Goal: Information Seeking & Learning: Learn about a topic

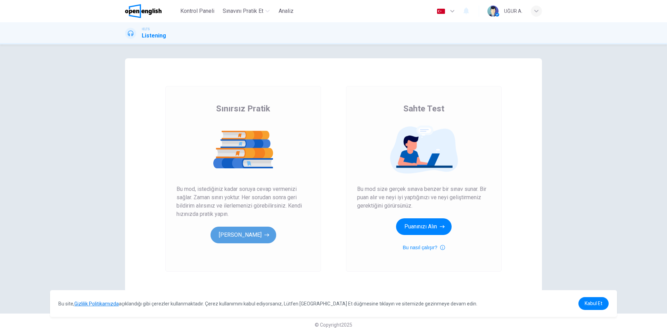
click at [251, 232] on button "[PERSON_NAME]" at bounding box center [244, 235] width 66 height 17
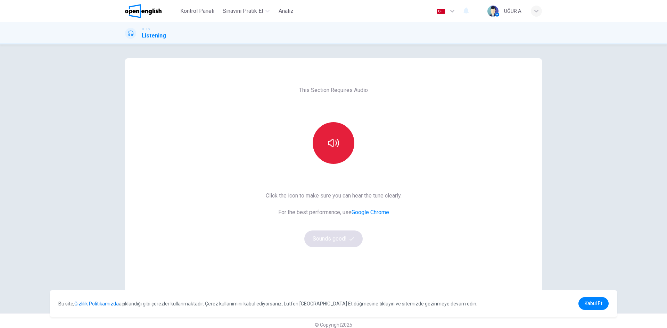
click at [333, 130] on button "button" at bounding box center [334, 143] width 42 height 42
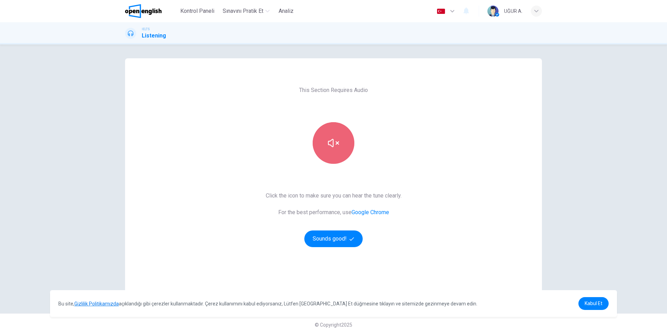
click at [346, 136] on button "button" at bounding box center [334, 143] width 42 height 42
click at [330, 149] on button "button" at bounding box center [334, 143] width 42 height 42
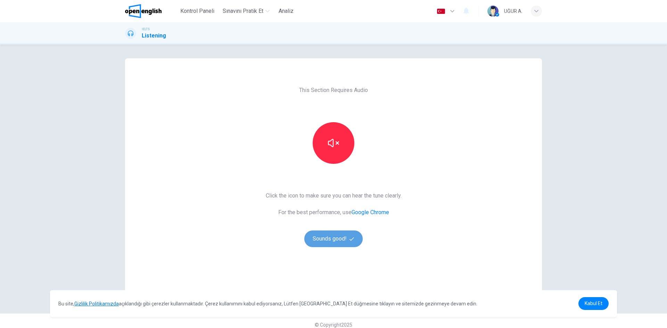
click at [327, 237] on button "Sounds good!" at bounding box center [333, 239] width 58 height 17
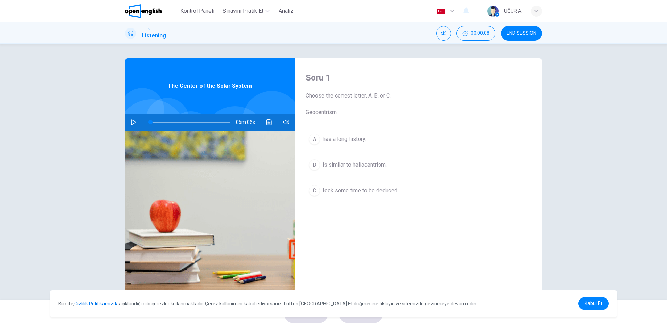
click at [133, 126] on button "button" at bounding box center [133, 122] width 11 height 17
drag, startPoint x: 148, startPoint y: 124, endPoint x: 143, endPoint y: 124, distance: 5.6
click at [148, 124] on span at bounding box center [150, 122] width 4 height 4
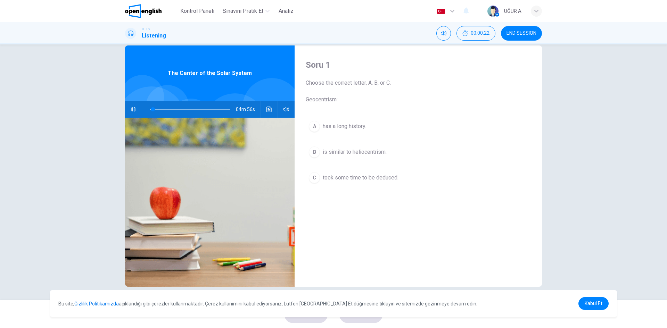
scroll to position [13, 0]
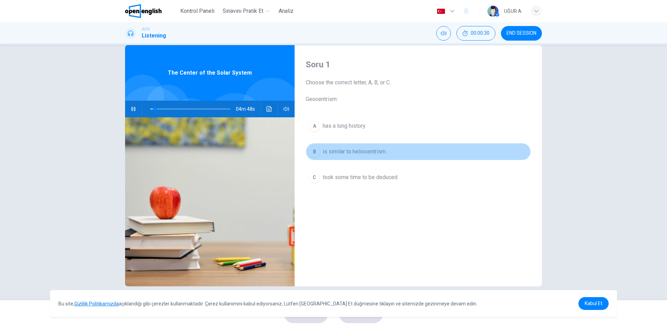
click at [365, 156] on span "is similar to heliocentrism." at bounding box center [355, 152] width 64 height 8
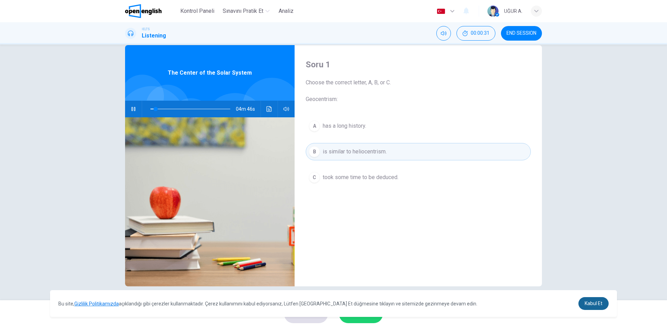
click at [591, 305] on span "Kabul Et" at bounding box center [594, 304] width 18 height 6
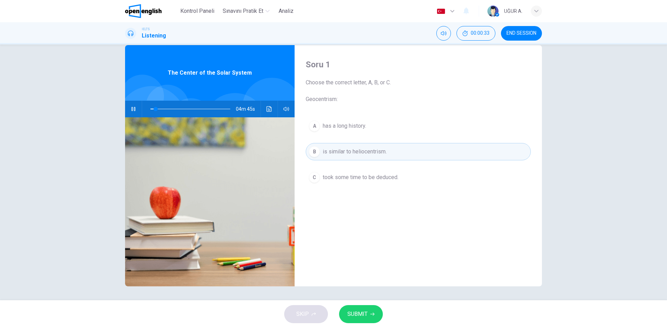
click at [357, 310] on span "SUBMIT" at bounding box center [358, 315] width 20 height 10
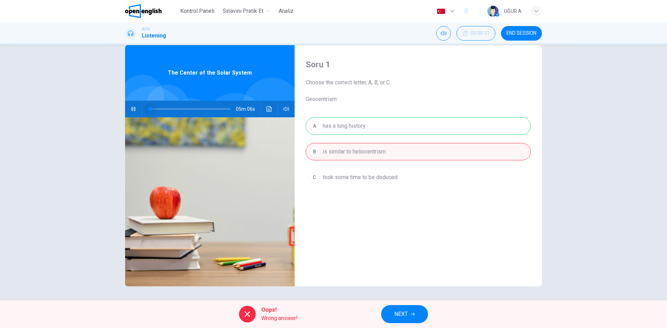
drag, startPoint x: 149, startPoint y: 108, endPoint x: 141, endPoint y: 109, distance: 8.0
click at [142, 109] on div at bounding box center [189, 109] width 94 height 17
click at [346, 129] on div "A has a long history. B is similar to heliocentrism. C took some time to be ded…" at bounding box center [418, 158] width 225 height 83
click at [417, 317] on button "NEXT" at bounding box center [404, 315] width 47 height 18
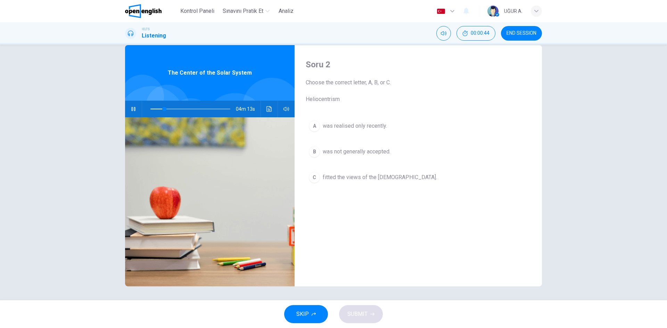
click at [339, 153] on span "was not generally accepted." at bounding box center [357, 152] width 68 height 8
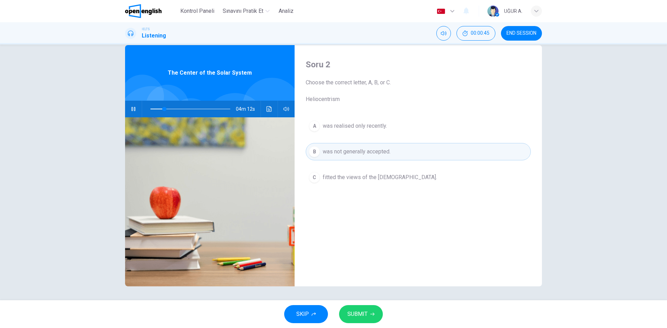
click at [361, 313] on span "SUBMIT" at bounding box center [358, 315] width 20 height 10
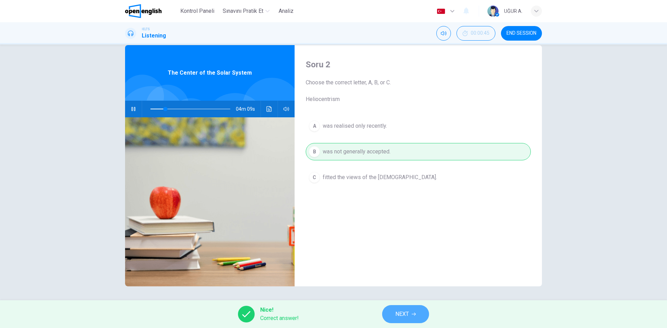
click at [404, 311] on span "NEXT" at bounding box center [403, 315] width 14 height 10
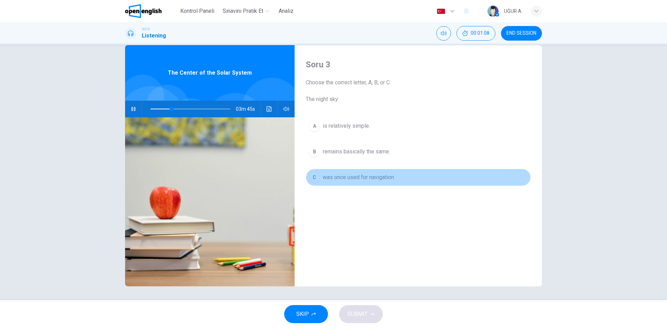
click at [355, 179] on span "was once used for navigation" at bounding box center [358, 177] width 71 height 8
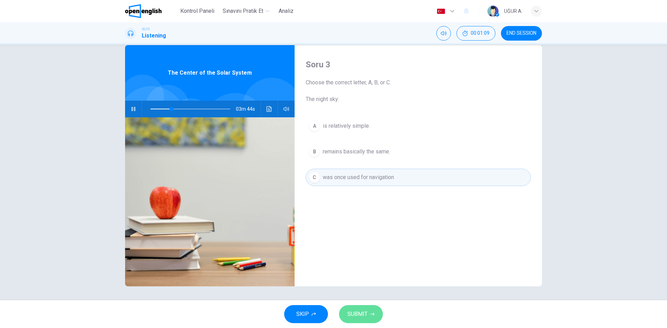
click at [371, 316] on icon "button" at bounding box center [373, 314] width 4 height 4
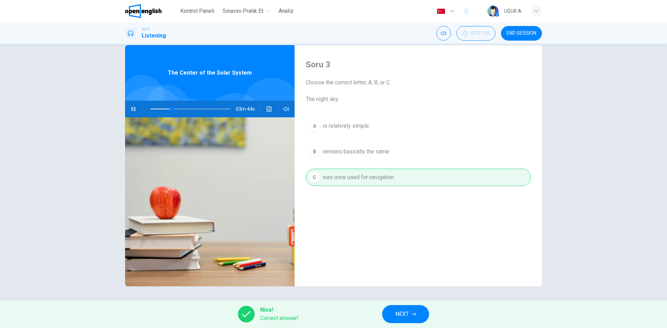
type input "**"
click at [405, 312] on span "NEXT" at bounding box center [403, 315] width 14 height 10
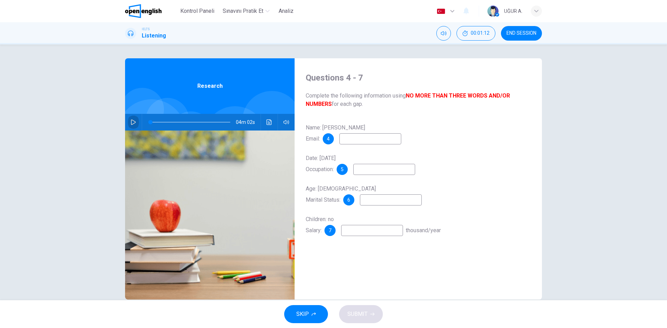
click at [132, 123] on icon "button" at bounding box center [134, 123] width 6 height 6
click at [361, 132] on div "Name: William Glass Email: 4" at bounding box center [418, 133] width 225 height 22
click at [363, 141] on input at bounding box center [371, 138] width 62 height 11
click at [351, 140] on input at bounding box center [371, 138] width 62 height 11
type input "**"
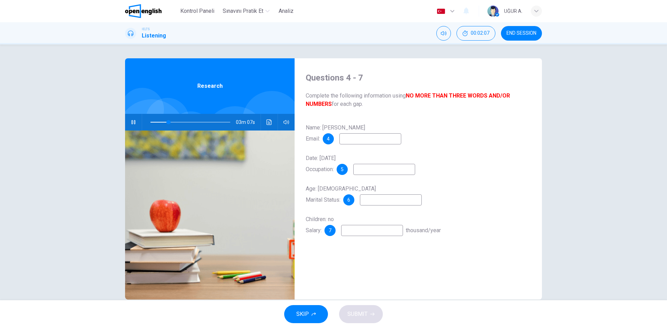
type input "*"
type input "**"
type input "******"
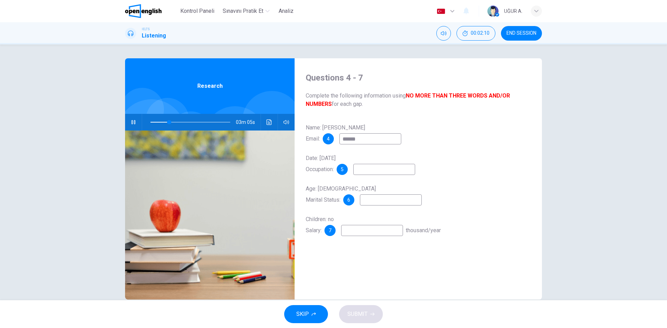
type input "**"
type input "*******"
type input "**"
type input "**********"
type input "**"
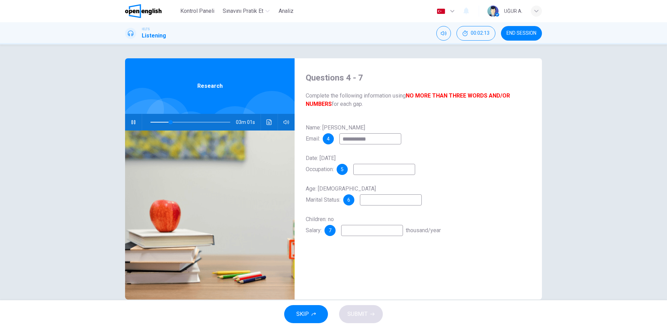
type input "**********"
type input "**"
type input "**********"
type input "**"
type input "**********"
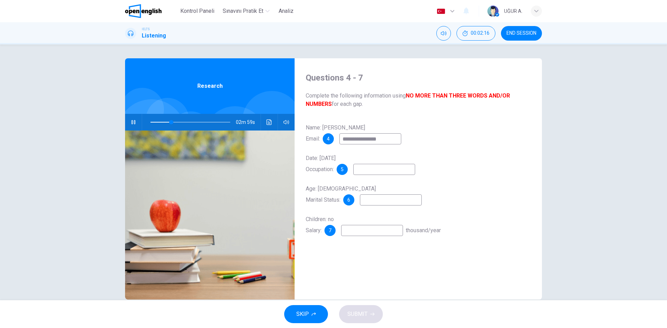
type input "**"
type input "**********"
type input "**"
type input "**********"
click at [380, 199] on input at bounding box center [391, 200] width 62 height 11
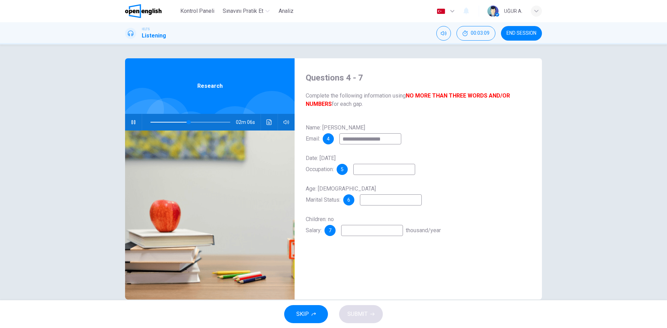
type input "**"
type input "*"
type input "**"
type input "*****"
type input "**"
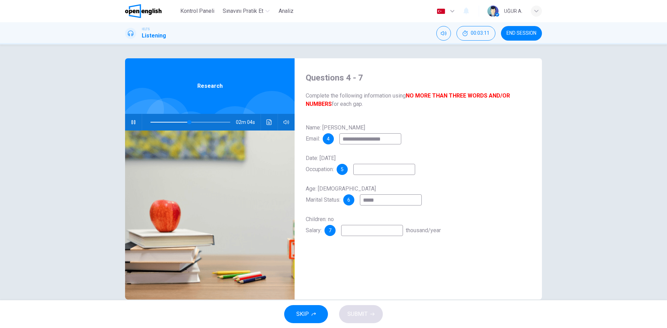
type input "******"
type input "**"
type input "******"
click at [366, 234] on input at bounding box center [372, 230] width 62 height 11
type input "**"
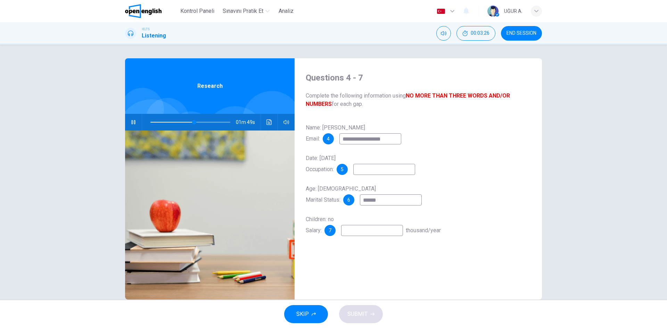
type input "*"
type input "**"
type input "****"
type input "**"
type input "****"
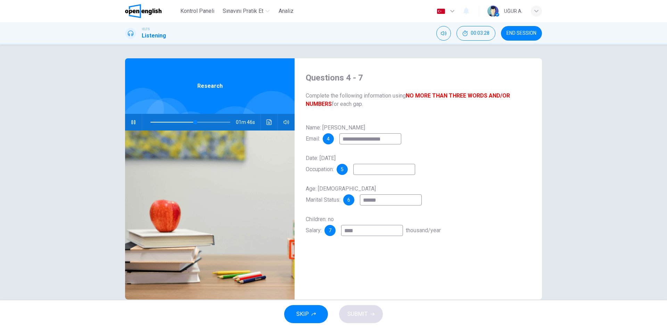
click at [387, 171] on input at bounding box center [384, 169] width 62 height 11
type input "**"
type input "*"
type input "**"
type input "*"
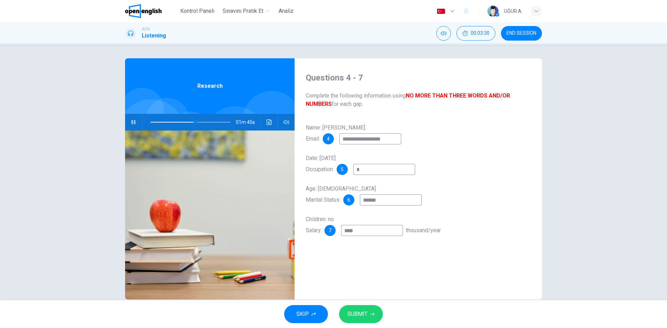
click at [360, 319] on span "SUBMIT" at bounding box center [358, 315] width 20 height 10
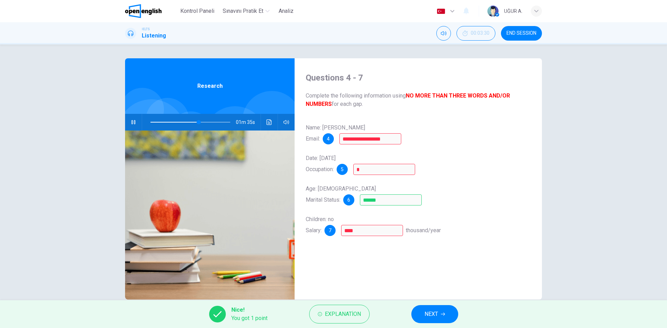
click at [434, 315] on span "NEXT" at bounding box center [432, 315] width 14 height 10
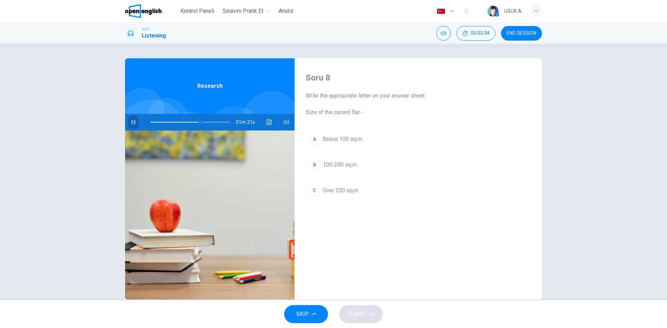
click at [131, 122] on icon "button" at bounding box center [134, 123] width 6 height 6
click at [131, 123] on icon "button" at bounding box center [134, 123] width 6 height 6
drag, startPoint x: 211, startPoint y: 121, endPoint x: 222, endPoint y: 120, distance: 11.5
click at [212, 121] on span at bounding box center [190, 122] width 80 height 10
drag, startPoint x: 225, startPoint y: 120, endPoint x: 229, endPoint y: 119, distance: 4.2
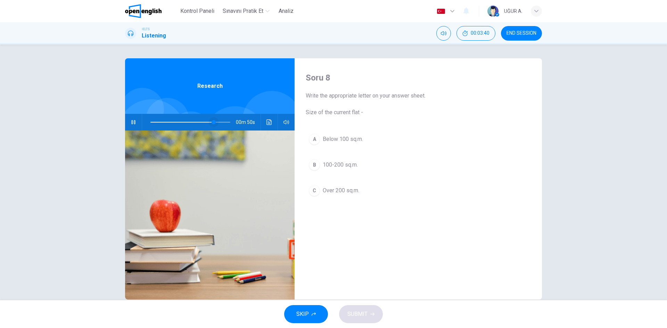
click at [228, 119] on span at bounding box center [190, 122] width 80 height 10
click at [135, 123] on button "button" at bounding box center [133, 122] width 11 height 17
click at [161, 123] on span at bounding box center [190, 122] width 80 height 10
click at [264, 122] on button "Ses transkripsiyonunu görmek için tıklayın" at bounding box center [269, 122] width 11 height 17
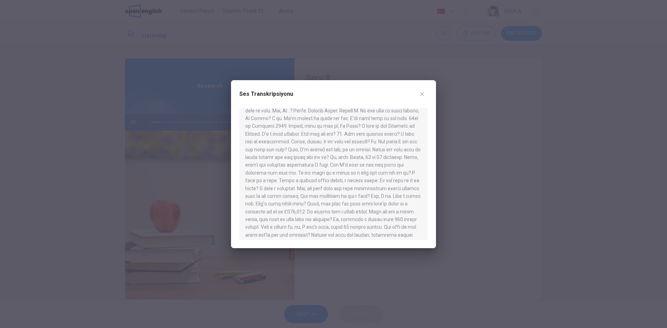
scroll to position [70, 0]
click at [421, 95] on icon "button" at bounding box center [423, 94] width 6 height 6
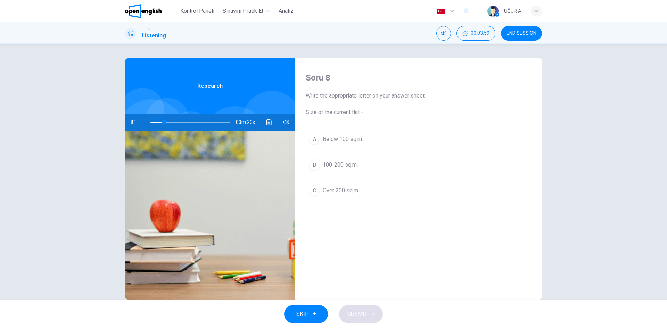
click at [304, 310] on span "SKIP" at bounding box center [302, 315] width 13 height 10
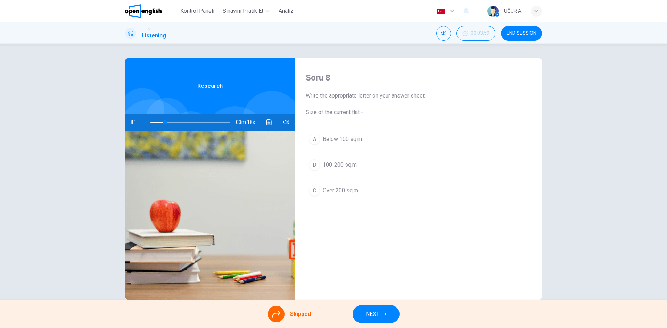
click at [368, 313] on span "NEXT" at bounding box center [373, 315] width 14 height 10
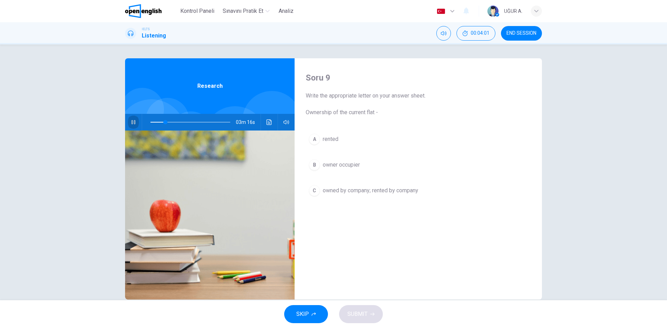
click at [129, 123] on button "button" at bounding box center [133, 122] width 11 height 17
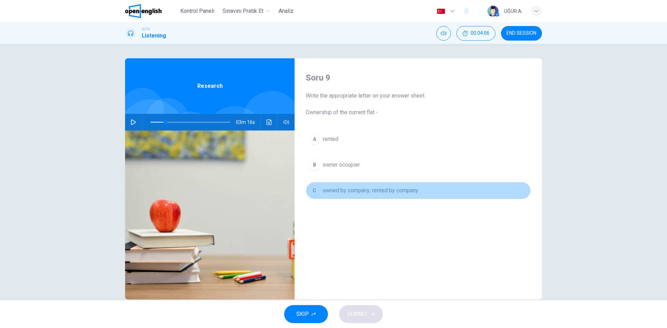
click at [357, 194] on span "owned by company; rented by company" at bounding box center [371, 191] width 96 height 8
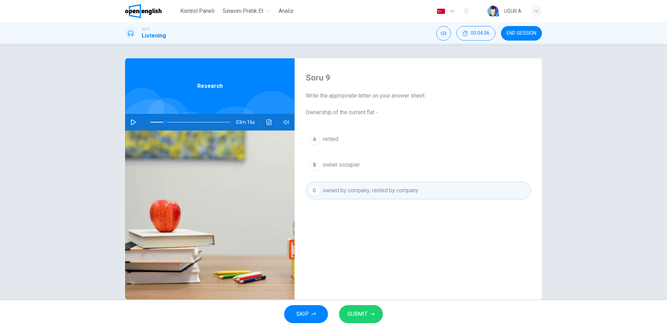
click at [364, 313] on span "SUBMIT" at bounding box center [358, 315] width 20 height 10
type input "**"
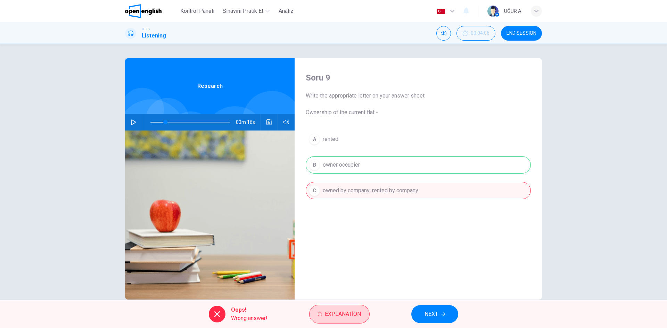
click at [340, 315] on span "Explanation" at bounding box center [343, 315] width 36 height 10
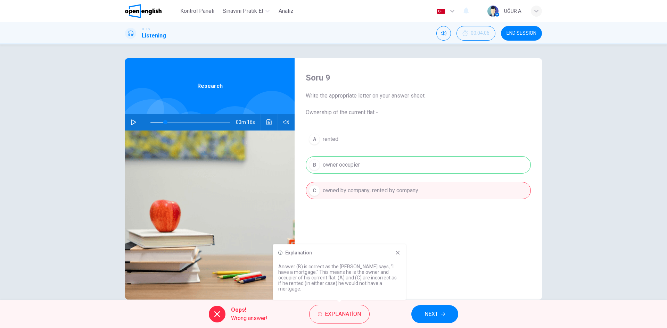
click at [398, 255] on icon at bounding box center [398, 253] width 4 height 4
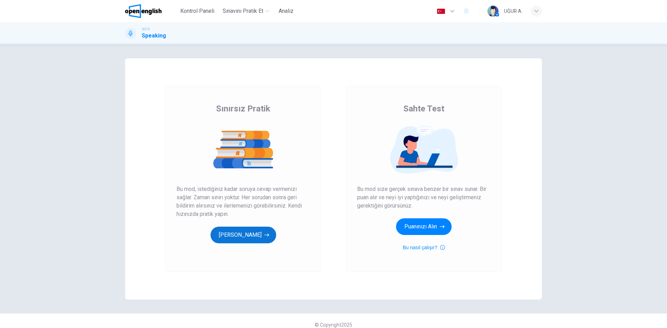
click at [253, 238] on button "[PERSON_NAME]" at bounding box center [244, 235] width 66 height 17
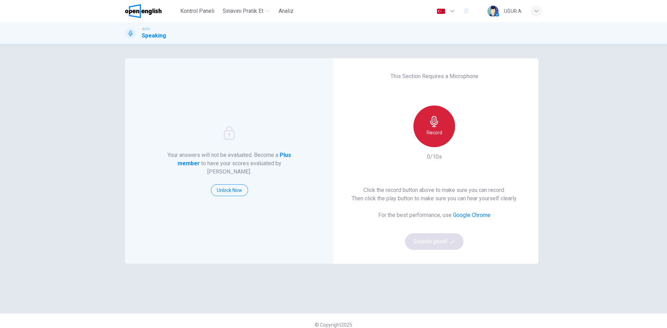
click at [430, 133] on h6 "Record" at bounding box center [435, 133] width 16 height 8
click at [450, 236] on button "Sounds good!" at bounding box center [434, 242] width 58 height 17
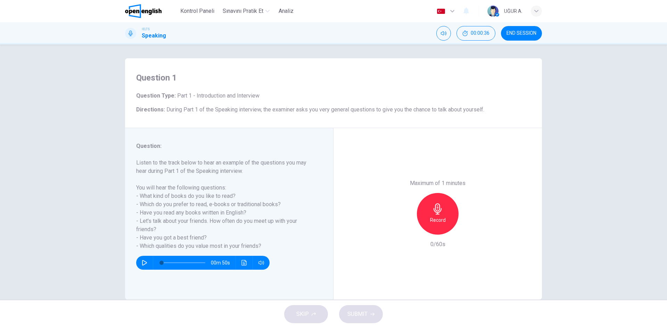
click at [144, 263] on icon "button" at bounding box center [145, 263] width 6 height 6
click at [432, 211] on icon "button" at bounding box center [437, 209] width 11 height 11
type input "*"
drag, startPoint x: 156, startPoint y: 262, endPoint x: 150, endPoint y: 263, distance: 6.3
click at [150, 263] on div "00m 48s" at bounding box center [202, 263] width 133 height 14
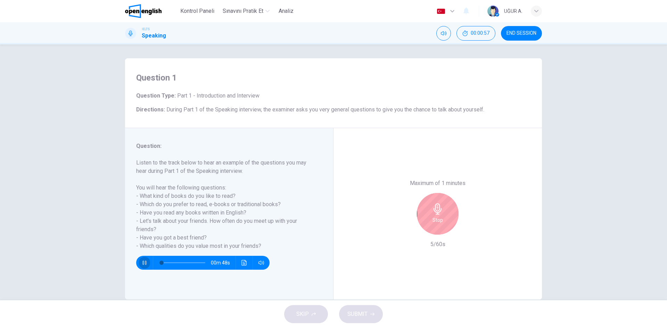
click at [144, 262] on icon "button" at bounding box center [145, 263] width 6 height 6
click at [432, 208] on icon "button" at bounding box center [437, 209] width 11 height 11
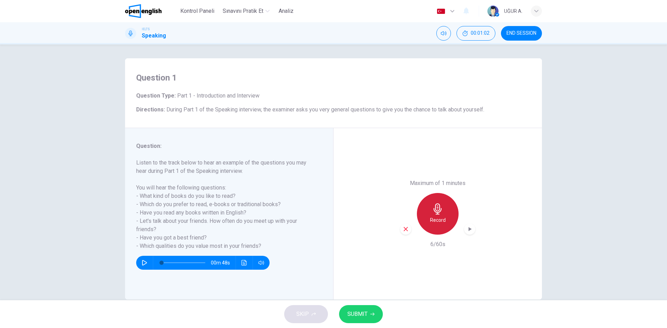
click at [432, 214] on icon "button" at bounding box center [437, 209] width 11 height 11
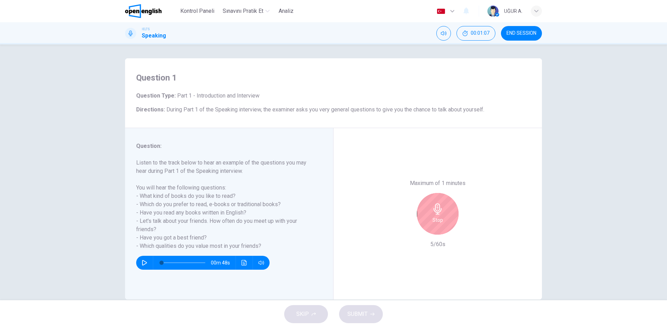
click at [440, 216] on h6 "Stop" at bounding box center [438, 220] width 10 height 8
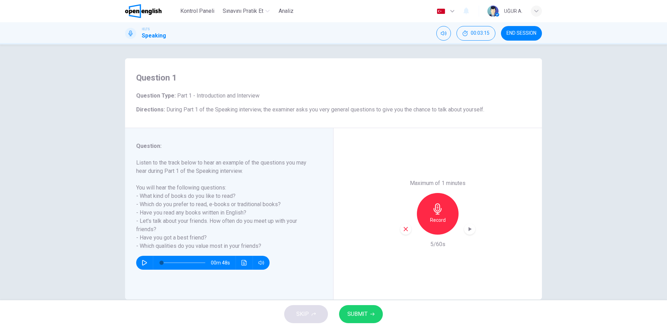
click at [350, 312] on span "SUBMIT" at bounding box center [358, 315] width 20 height 10
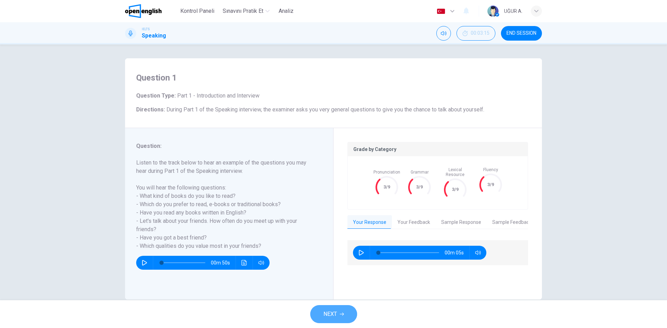
click at [340, 313] on button "NEXT" at bounding box center [333, 315] width 47 height 18
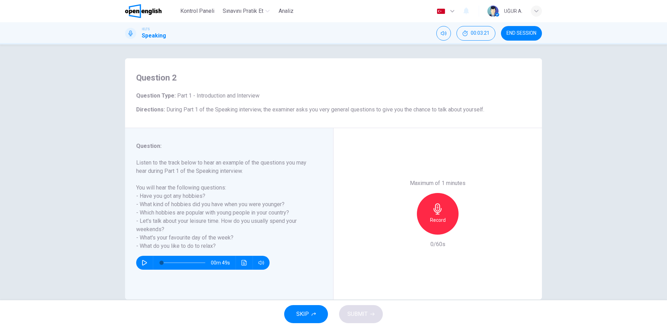
click at [301, 312] on span "SKIP" at bounding box center [302, 315] width 13 height 10
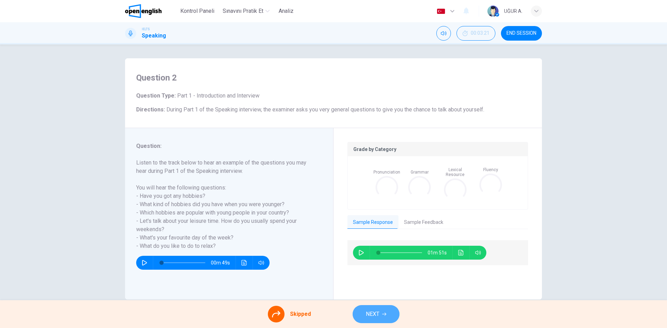
click at [371, 312] on span "NEXT" at bounding box center [373, 315] width 14 height 10
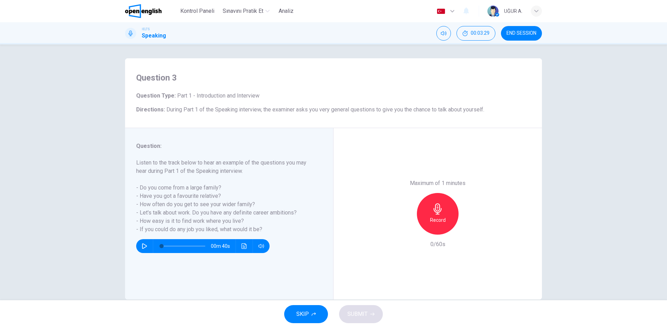
click at [307, 317] on span "SKIP" at bounding box center [302, 315] width 13 height 10
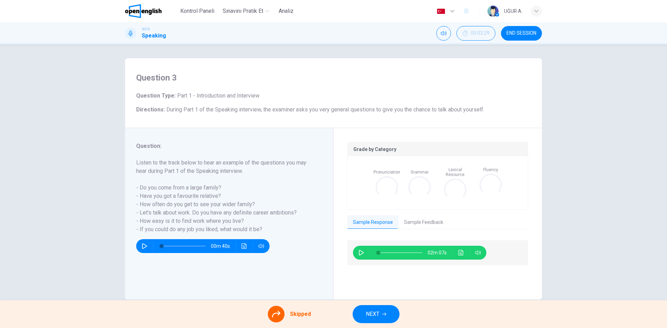
click at [374, 314] on span "NEXT" at bounding box center [373, 315] width 14 height 10
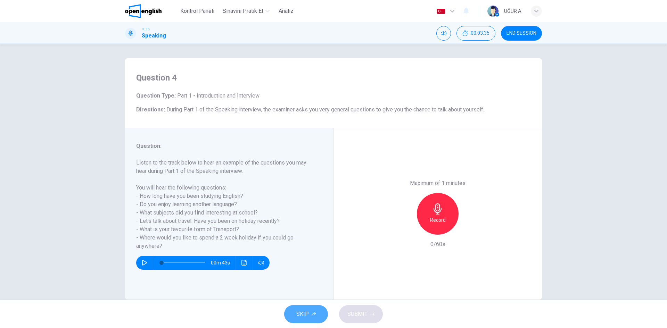
click at [318, 313] on button "SKIP" at bounding box center [306, 315] width 44 height 18
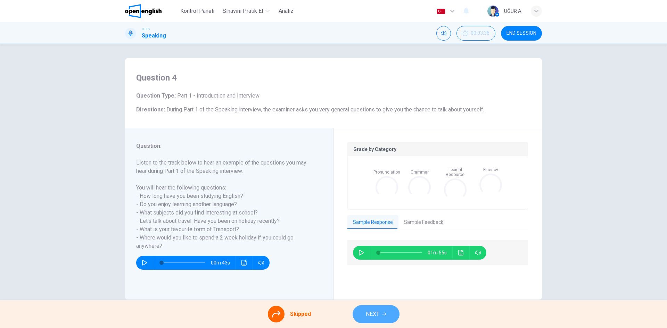
click at [384, 312] on button "NEXT" at bounding box center [376, 315] width 47 height 18
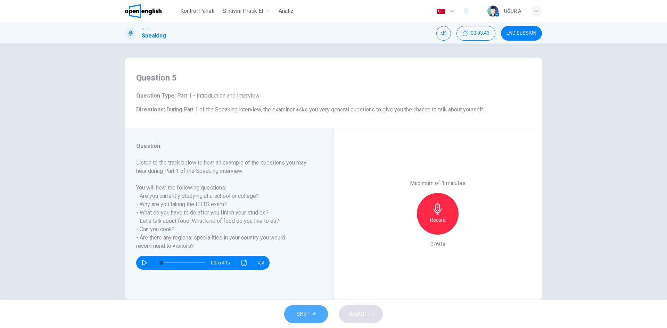
click at [313, 312] on button "SKIP" at bounding box center [306, 315] width 44 height 18
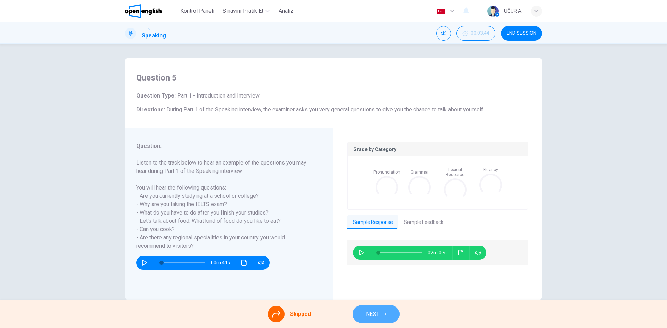
click at [370, 317] on span "NEXT" at bounding box center [373, 315] width 14 height 10
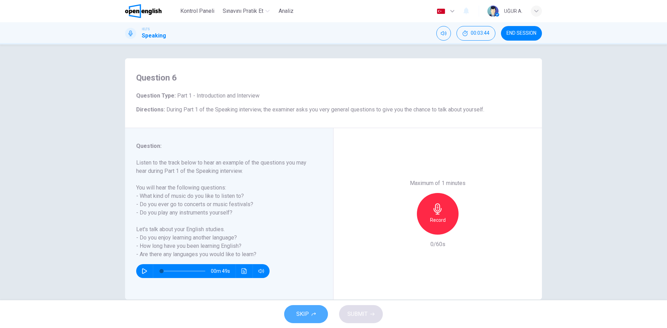
click at [307, 313] on span "SKIP" at bounding box center [302, 315] width 13 height 10
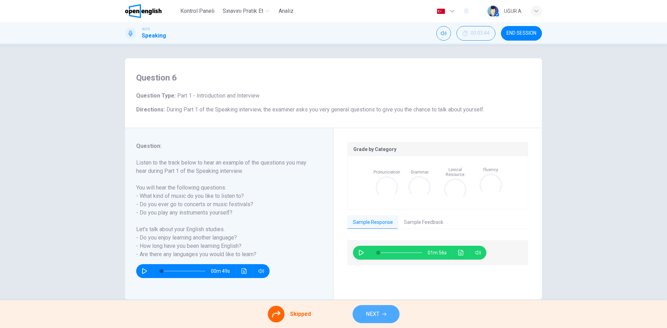
click at [370, 311] on span "NEXT" at bounding box center [373, 315] width 14 height 10
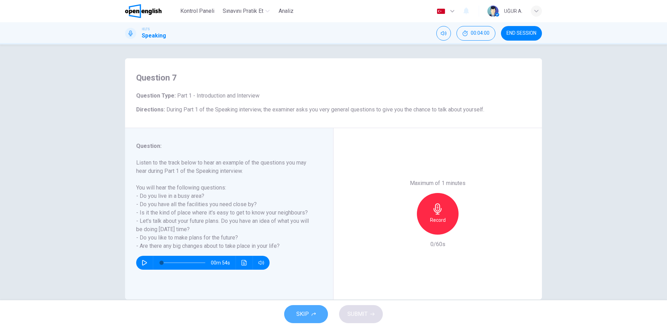
click at [306, 316] on span "SKIP" at bounding box center [302, 315] width 13 height 10
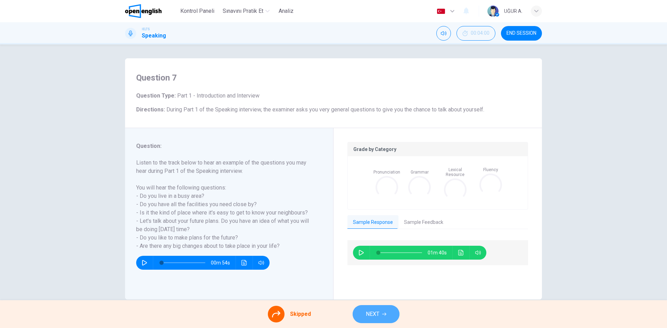
click at [370, 315] on span "NEXT" at bounding box center [373, 315] width 14 height 10
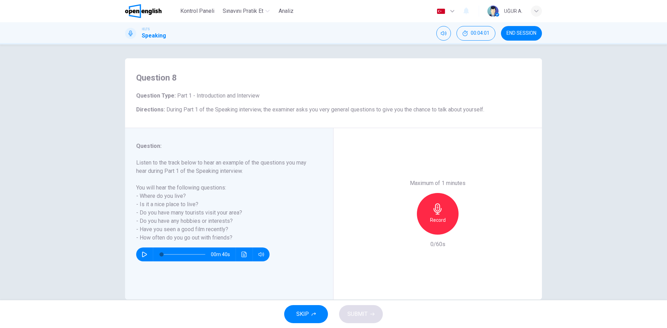
click at [314, 306] on button "SKIP" at bounding box center [306, 315] width 44 height 18
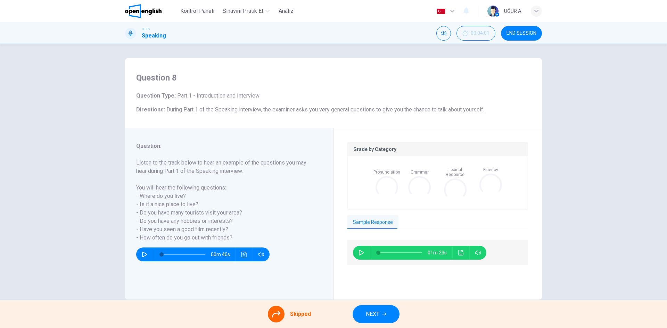
click at [371, 314] on span "NEXT" at bounding box center [373, 315] width 14 height 10
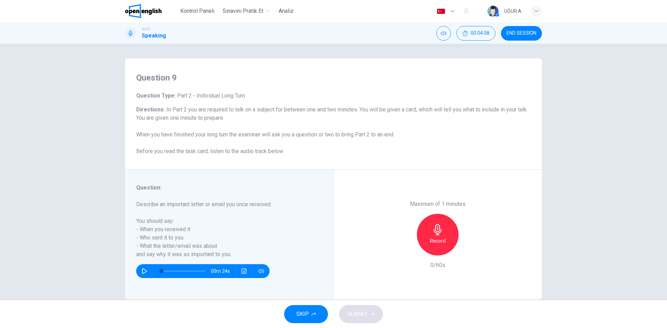
click at [313, 318] on button "SKIP" at bounding box center [306, 315] width 44 height 18
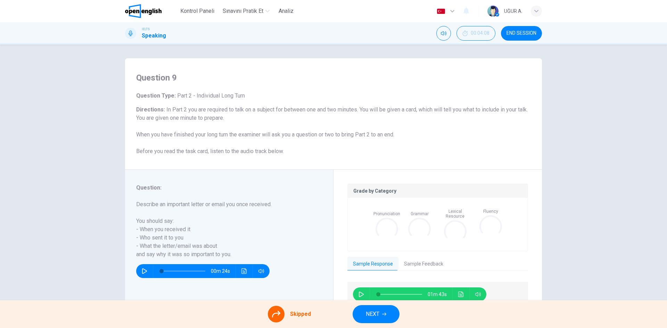
click at [382, 318] on button "NEXT" at bounding box center [376, 315] width 47 height 18
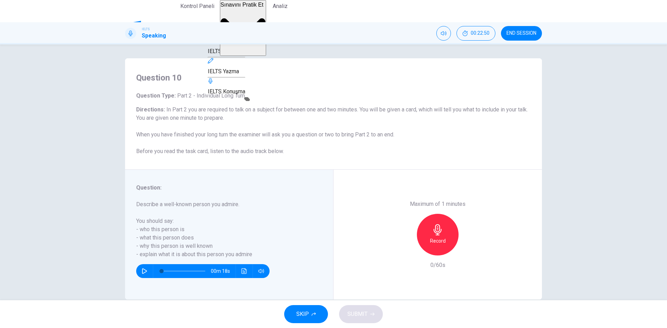
drag, startPoint x: 257, startPoint y: 58, endPoint x: 365, endPoint y: 57, distance: 108.1
click at [240, 55] on span "IELTS Okuma" at bounding box center [224, 51] width 32 height 7
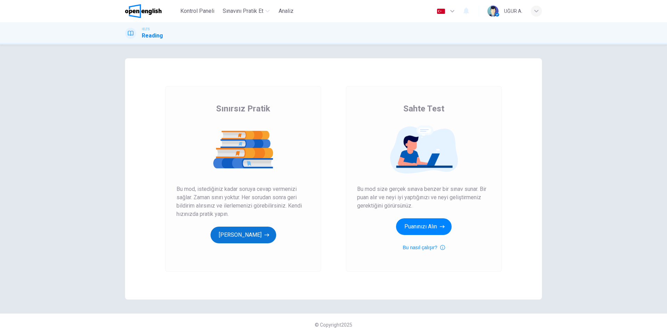
click at [238, 234] on button "[PERSON_NAME]" at bounding box center [244, 235] width 66 height 17
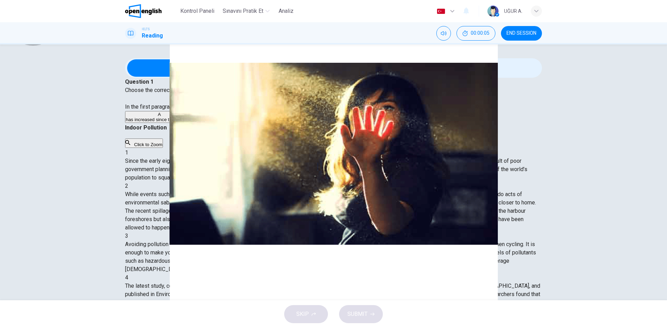
click at [163, 148] on button "Click to Zoom" at bounding box center [144, 143] width 38 height 9
click at [39, 328] on icon "button" at bounding box center [39, 334] width 0 height 0
drag, startPoint x: 474, startPoint y: 199, endPoint x: 464, endPoint y: 200, distance: 9.8
click at [464, 181] on span "Since the early eighties we have been only too aware of the devastating effects…" at bounding box center [326, 169] width 402 height 23
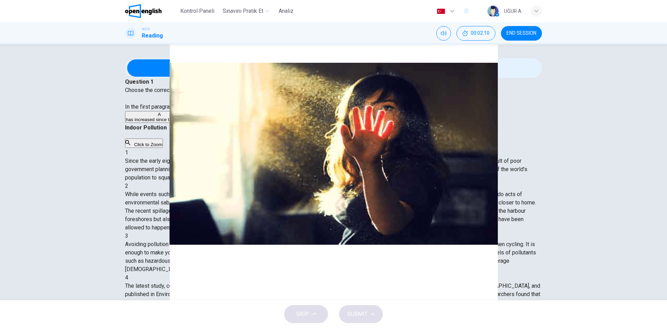
drag, startPoint x: 468, startPoint y: 200, endPoint x: 483, endPoint y: 201, distance: 15.3
click at [483, 181] on span "Since the early eighties we have been only too aware of the devastating effects…" at bounding box center [326, 169] width 402 height 23
drag, startPoint x: 358, startPoint y: 232, endPoint x: 377, endPoint y: 234, distance: 18.5
click at [376, 181] on span "Since the early eighties we have been only too aware of the devastating effects…" at bounding box center [326, 169] width 402 height 23
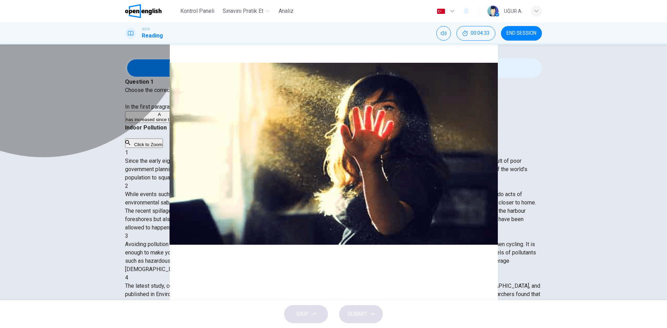
click at [277, 122] on span "results from poor relations between nations." at bounding box center [322, 119] width 90 height 5
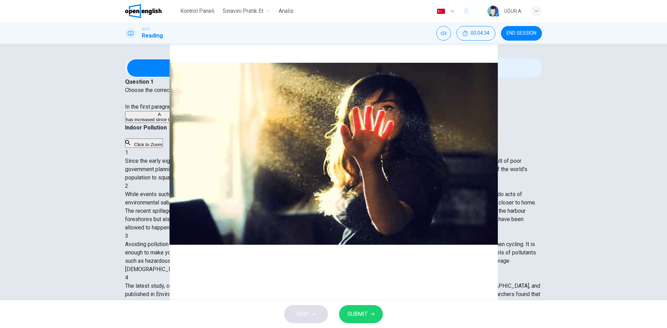
click at [354, 311] on span "SUBMIT" at bounding box center [358, 315] width 20 height 10
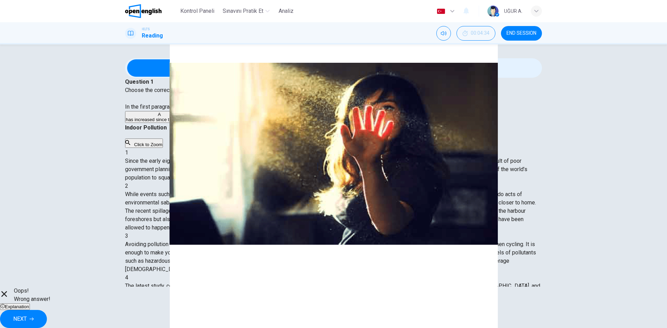
drag, startPoint x: 160, startPoint y: 218, endPoint x: 181, endPoint y: 221, distance: 20.7
click at [181, 124] on div "A has increased since the eighties. B is at its worst in industrialised countri…" at bounding box center [333, 117] width 417 height 13
drag, startPoint x: 382, startPoint y: 249, endPoint x: 357, endPoint y: 230, distance: 31.6
click at [347, 227] on div "Indoor Pollution CLICK TO ZOOM Click to Zoom 1 Since the early eighties we have…" at bounding box center [333, 332] width 417 height 417
drag, startPoint x: 358, startPoint y: 230, endPoint x: 374, endPoint y: 234, distance: 16.4
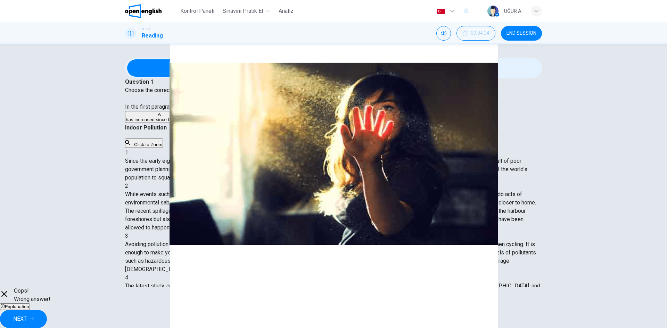
click at [368, 181] on span "Since the early eighties we have been only too aware of the devastating effects…" at bounding box center [326, 169] width 402 height 23
click at [47, 319] on button "NEXT" at bounding box center [23, 319] width 47 height 18
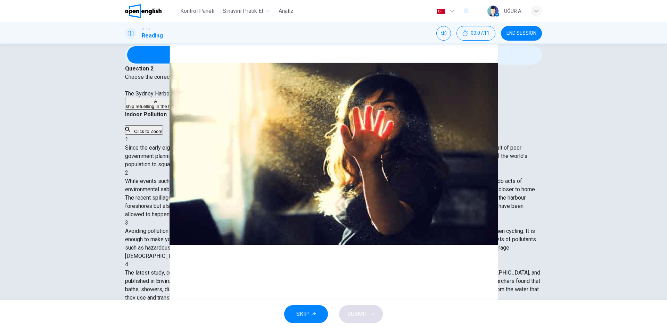
scroll to position [139, 0]
drag, startPoint x: 349, startPoint y: 218, endPoint x: 367, endPoint y: 217, distance: 17.8
click at [367, 217] on span "While events such as the deforestation of the Amazon jungle or the nuclear disa…" at bounding box center [330, 198] width 411 height 40
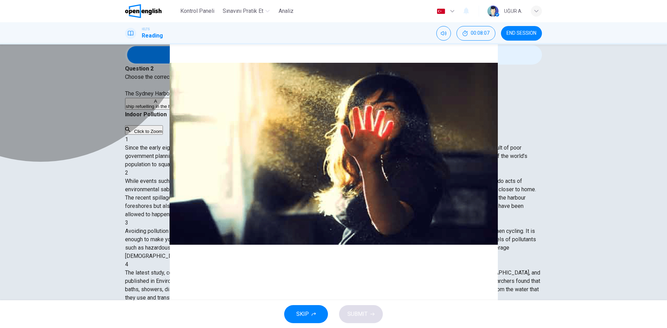
click at [187, 109] on span "tanker pumping oil into the sea." at bounding box center [219, 106] width 64 height 5
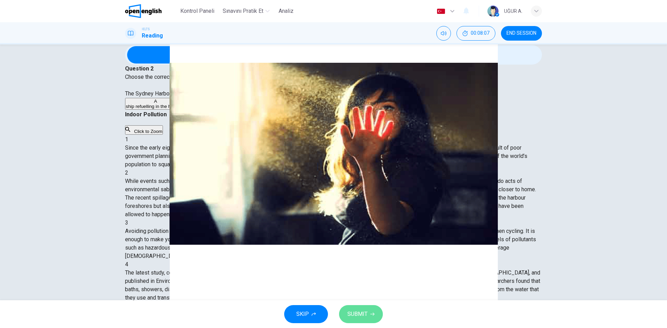
click at [363, 309] on button "SUBMIT" at bounding box center [361, 315] width 44 height 18
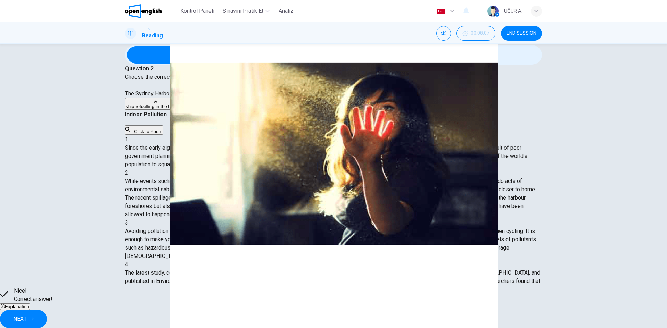
click at [29, 310] on span "Explanation" at bounding box center [17, 306] width 24 height 5
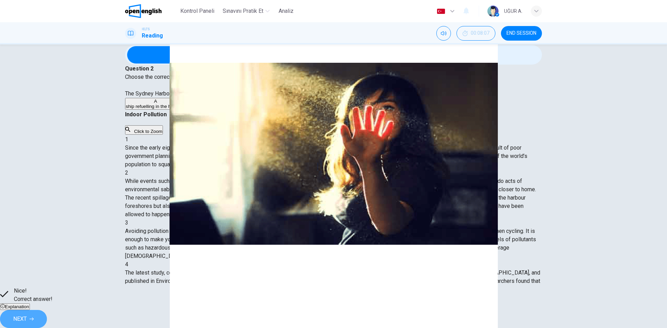
click at [47, 317] on button "NEXT" at bounding box center [23, 319] width 47 height 18
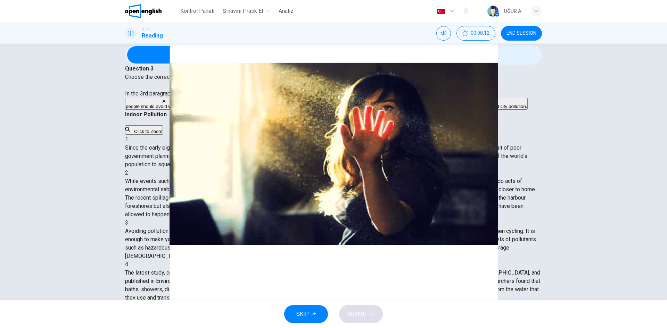
scroll to position [209, 0]
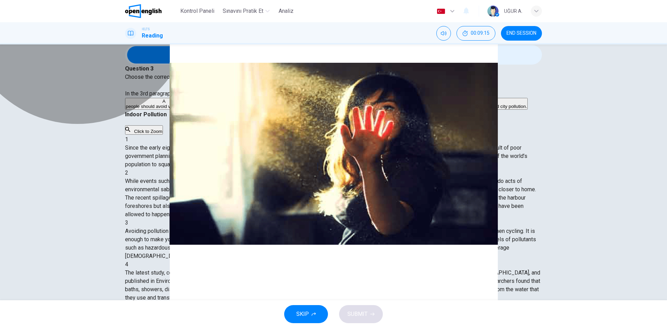
click at [435, 109] on span "there are several ways to avoid city pollution." at bounding box center [481, 106] width 92 height 5
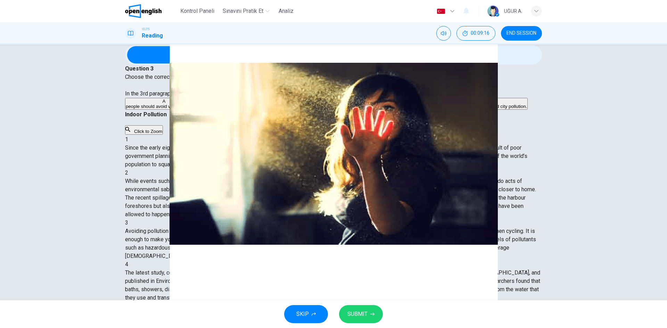
click at [365, 318] on span "SUBMIT" at bounding box center [358, 315] width 20 height 10
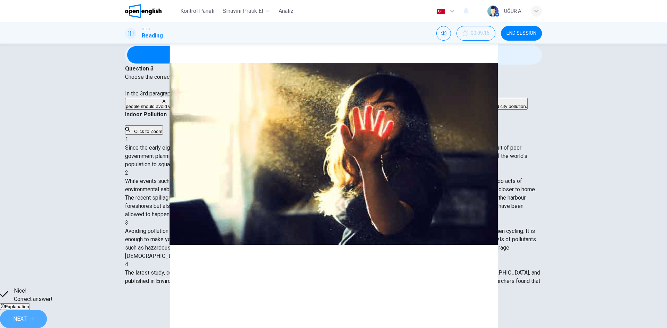
click at [27, 315] on span "NEXT" at bounding box center [20, 320] width 14 height 10
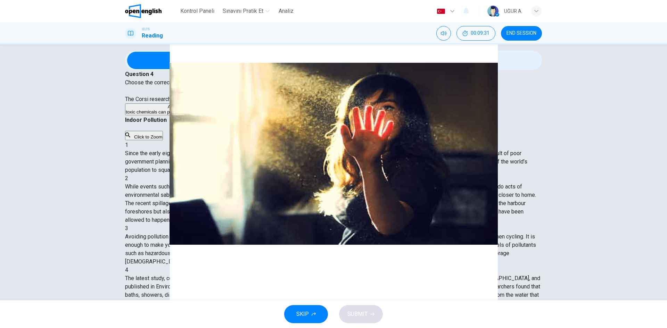
scroll to position [0, 0]
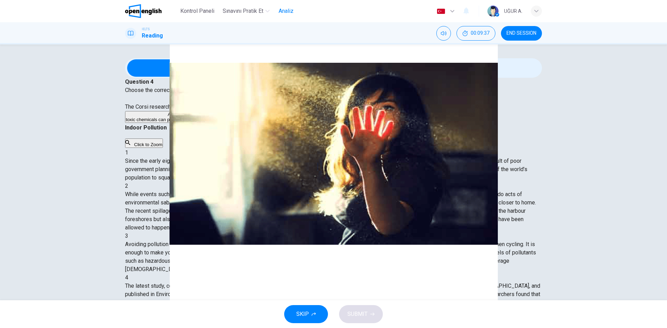
click at [281, 15] on span "Analiz" at bounding box center [286, 11] width 15 height 8
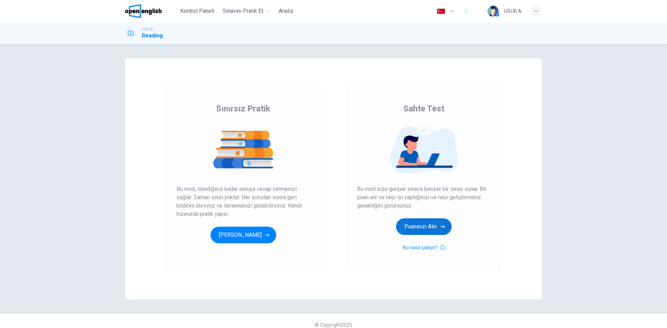
click at [431, 227] on button "Puanınızı Alın" at bounding box center [424, 227] width 56 height 17
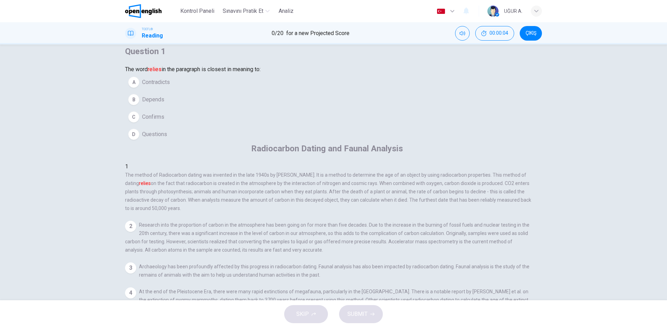
scroll to position [13, 0]
drag, startPoint x: 418, startPoint y: 96, endPoint x: 428, endPoint y: 97, distance: 10.1
click at [151, 180] on font "relies" at bounding box center [145, 183] width 12 height 6
click at [164, 121] on span "Confirms" at bounding box center [153, 116] width 22 height 8
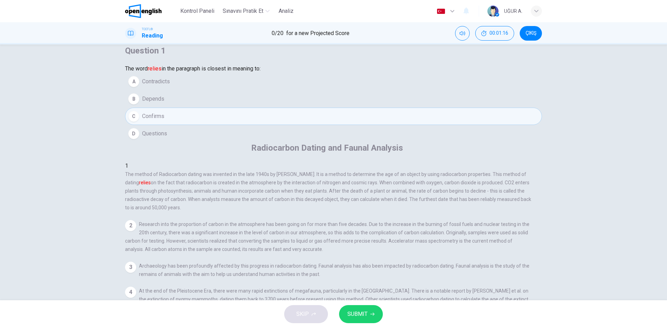
click at [366, 312] on span "SUBMIT" at bounding box center [358, 315] width 20 height 10
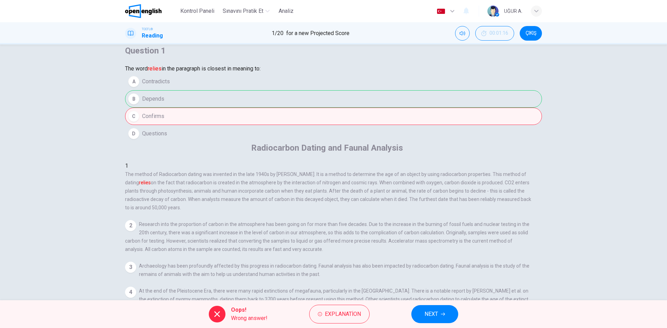
drag, startPoint x: 396, startPoint y: 102, endPoint x: 426, endPoint y: 106, distance: 30.4
click at [426, 162] on div "1 The method of Radiocarbon dating was invented in the late 1940s by Willard Li…" at bounding box center [328, 187] width 406 height 50
click at [432, 315] on span "NEXT" at bounding box center [432, 315] width 14 height 10
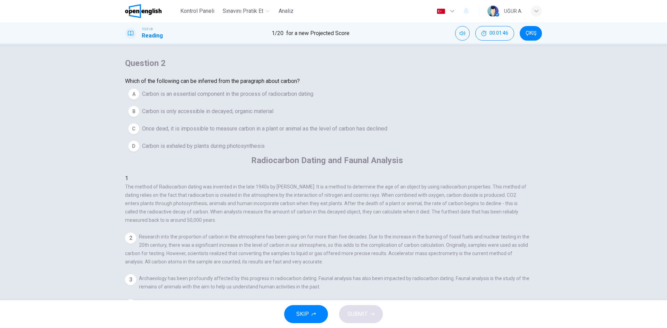
scroll to position [0, 0]
click at [309, 314] on button "SKIP" at bounding box center [306, 315] width 44 height 18
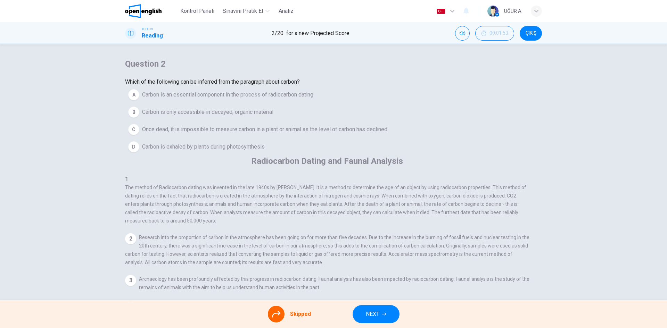
click at [369, 320] on button "NEXT" at bounding box center [376, 315] width 47 height 18
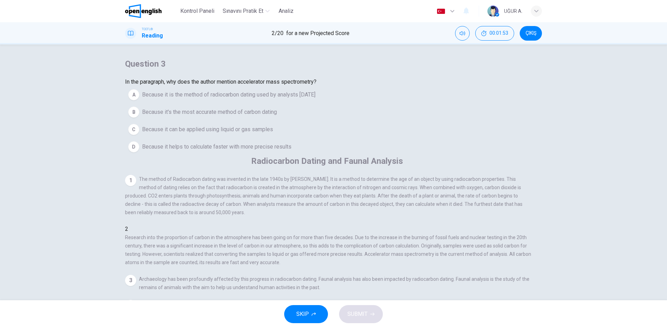
scroll to position [34, 0]
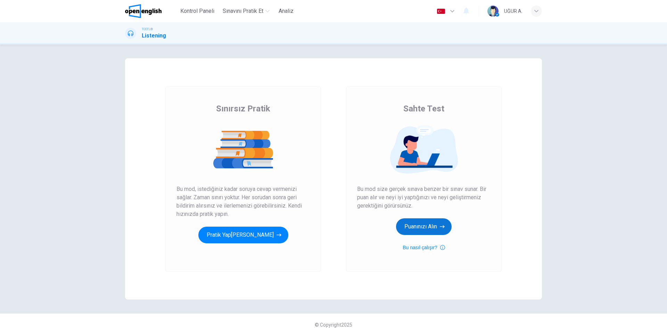
click at [433, 224] on button "Puanınızı Alın" at bounding box center [424, 227] width 56 height 17
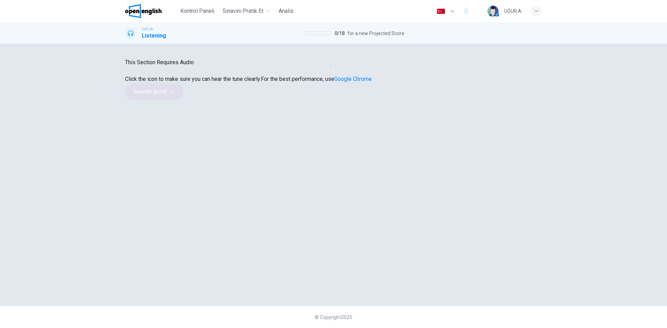
click at [334, 73] on icon "button" at bounding box center [334, 73] width 0 height 0
click at [378, 100] on div "This Section Requires Audio Click the icon to make sure you can hear the tune c…" at bounding box center [333, 79] width 417 height 42
click at [334, 73] on icon "button" at bounding box center [334, 73] width 0 height 0
click at [334, 74] on button "button" at bounding box center [333, 71] width 1 height 7
click at [334, 73] on icon "button" at bounding box center [334, 73] width 0 height 0
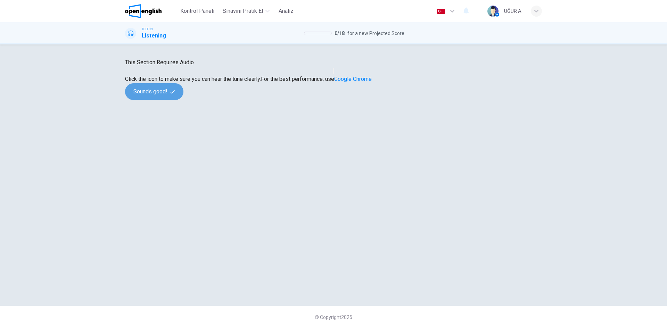
click at [184, 100] on button "Sounds good!" at bounding box center [154, 91] width 58 height 17
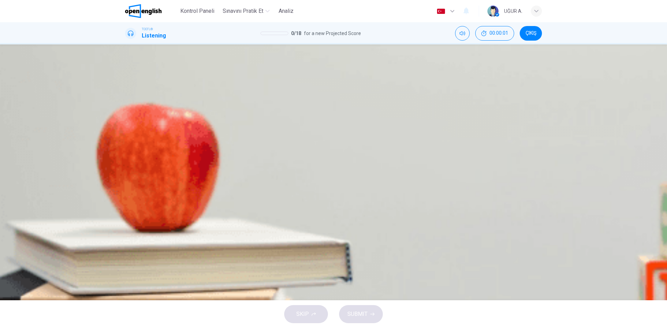
click at [135, 178] on button "button" at bounding box center [130, 183] width 11 height 11
type input "*"
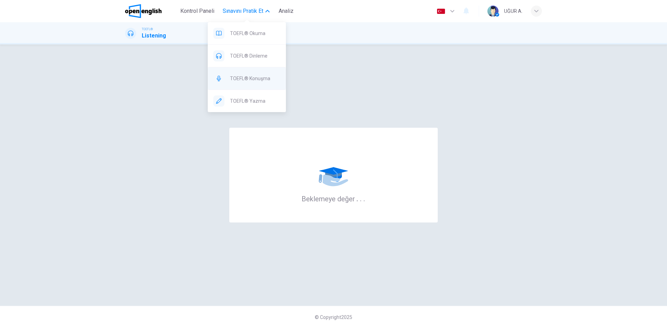
click at [246, 81] on span "TOEFL® Konuşma" at bounding box center [255, 78] width 50 height 8
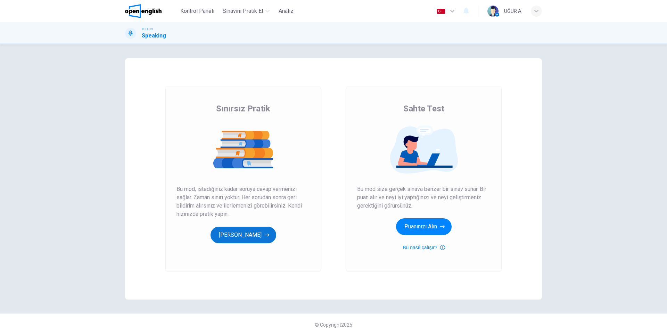
click at [252, 232] on button "[PERSON_NAME]" at bounding box center [244, 235] width 66 height 17
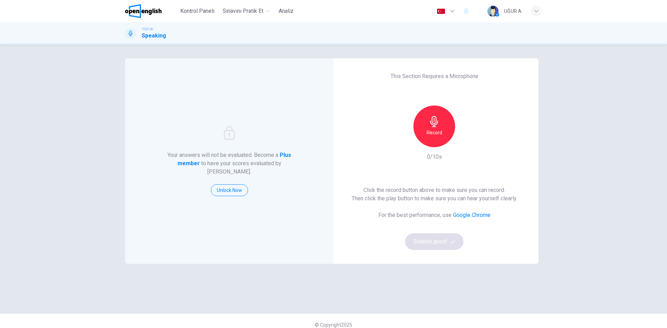
click at [432, 130] on h6 "Record" at bounding box center [435, 133] width 16 height 8
click at [430, 125] on icon "button" at bounding box center [434, 121] width 11 height 11
click at [237, 186] on button "Unlock Now" at bounding box center [229, 191] width 37 height 12
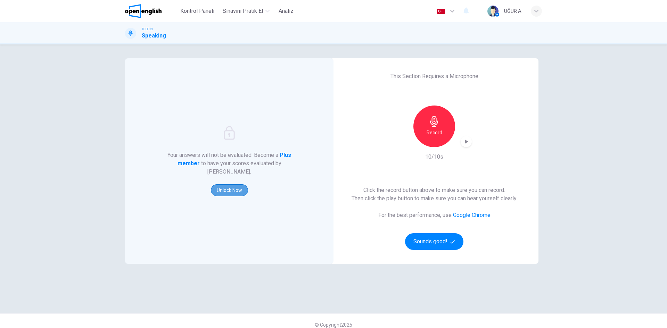
drag, startPoint x: 227, startPoint y: 187, endPoint x: 232, endPoint y: 187, distance: 5.6
click at [232, 187] on button "Unlock Now" at bounding box center [229, 191] width 37 height 12
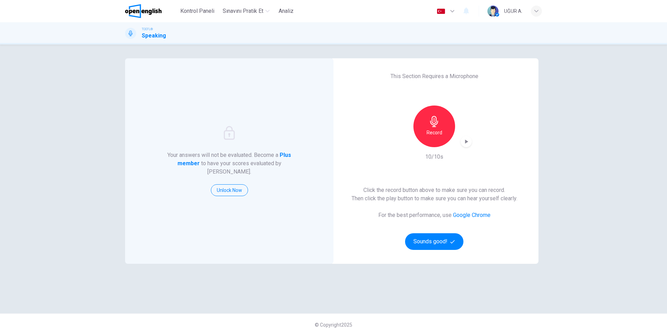
drag, startPoint x: 182, startPoint y: 161, endPoint x: 259, endPoint y: 164, distance: 77.2
click at [255, 163] on h6 "Your answers will not be evaluated. Become a Plus member to have your scores ev…" at bounding box center [229, 163] width 125 height 25
click at [441, 239] on button "Sounds good!" at bounding box center [434, 242] width 58 height 17
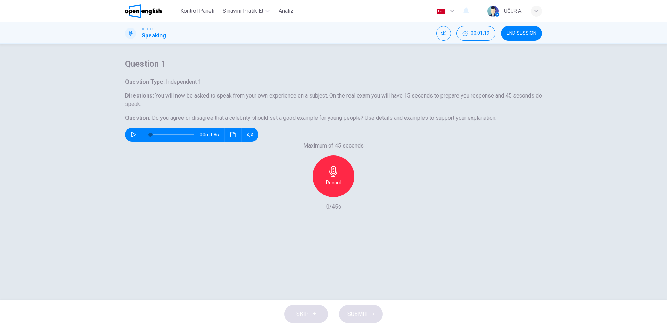
drag, startPoint x: 282, startPoint y: 133, endPoint x: 253, endPoint y: 132, distance: 28.5
click at [253, 121] on span "Do you agree or disagree that a celebrity should set a good example for young p…" at bounding box center [258, 118] width 212 height 7
drag, startPoint x: 236, startPoint y: 135, endPoint x: 257, endPoint y: 136, distance: 20.2
click at [257, 122] on h6 "Question : Do you agree or disagree that a celebrity should set a good example …" at bounding box center [333, 118] width 417 height 8
click at [332, 177] on icon "button" at bounding box center [333, 171] width 8 height 11
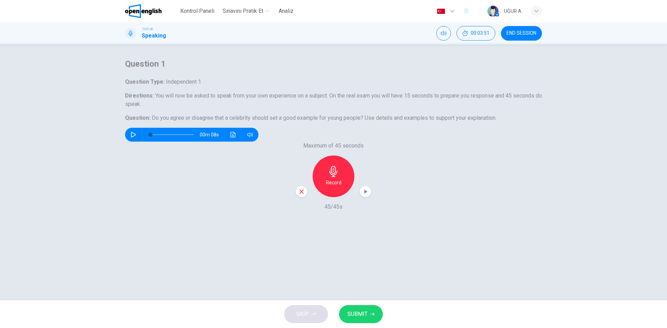
click at [339, 197] on div "Record" at bounding box center [334, 177] width 42 height 42
click at [371, 316] on icon "button" at bounding box center [373, 314] width 4 height 4
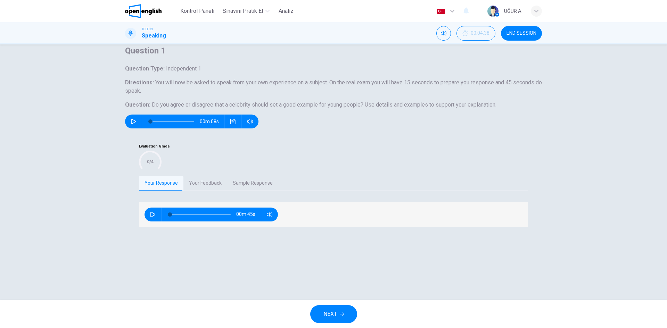
scroll to position [21, 0]
click at [153, 218] on icon "button" at bounding box center [153, 215] width 6 height 6
click at [182, 220] on span at bounding box center [200, 215] width 61 height 10
click at [337, 171] on div "Evaluation Grade 0/4" at bounding box center [333, 157] width 389 height 28
type input "**"
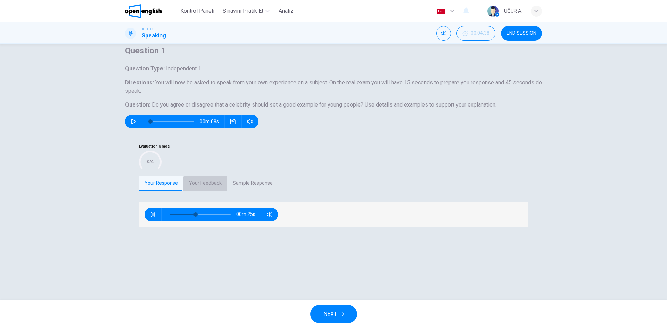
click at [204, 191] on button "Your Feedback" at bounding box center [206, 183] width 44 height 15
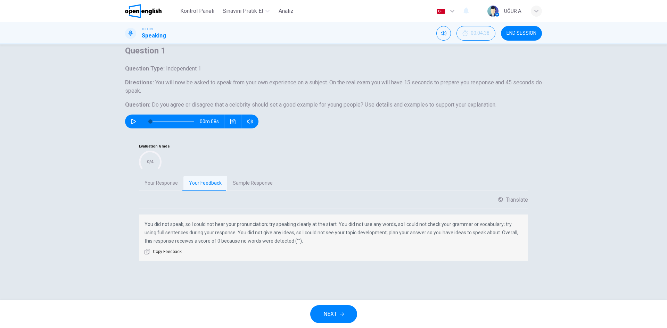
scroll to position [55, 0]
click at [260, 191] on button "Sample Response" at bounding box center [252, 183] width 51 height 15
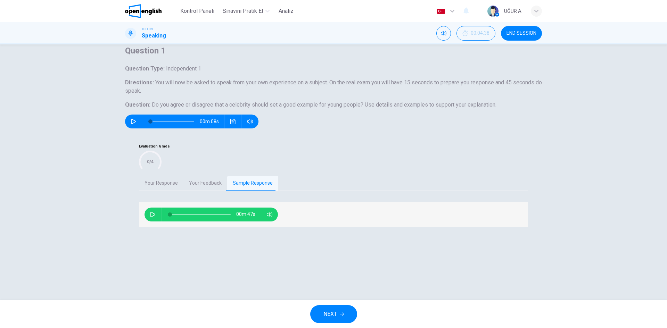
click at [147, 222] on button "button" at bounding box center [152, 215] width 11 height 14
type input "**"
click at [343, 317] on button "NEXT" at bounding box center [333, 315] width 47 height 18
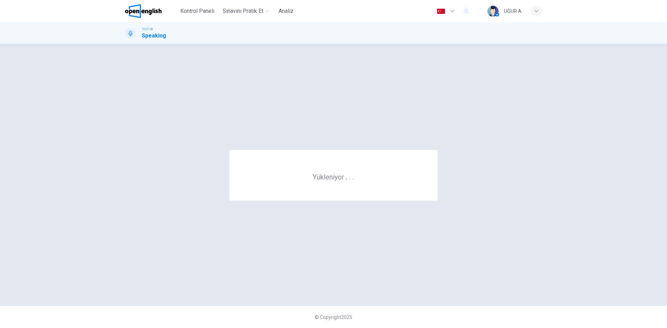
scroll to position [0, 0]
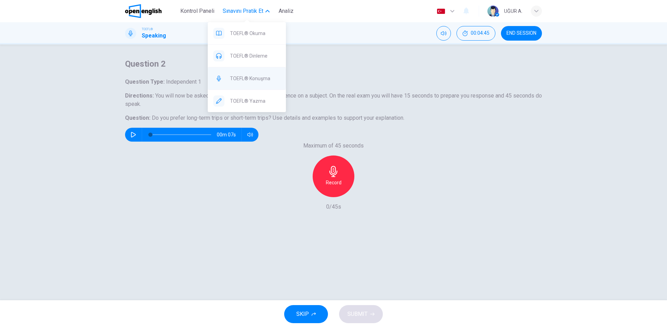
click at [258, 80] on span "TOEFL® Konuşma" at bounding box center [255, 78] width 50 height 8
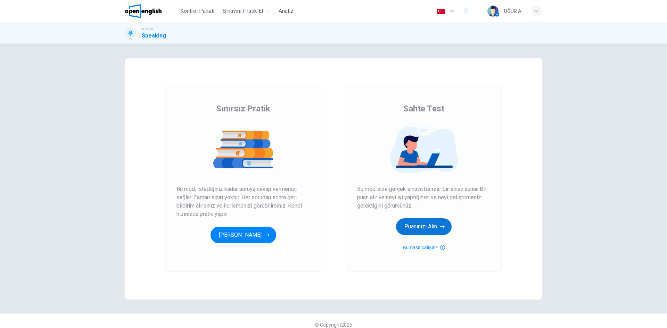
click at [437, 231] on button "Puanınızı Alın" at bounding box center [424, 227] width 56 height 17
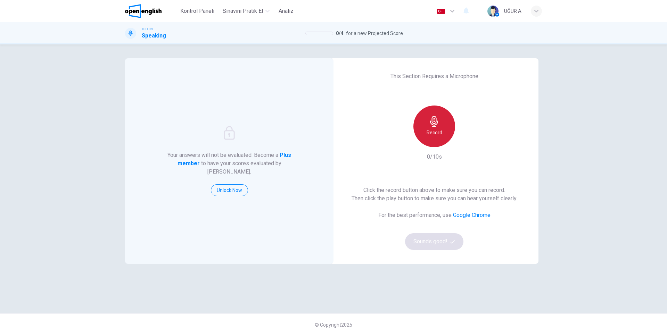
click at [427, 132] on h6 "Record" at bounding box center [435, 133] width 16 height 8
click at [425, 132] on div "Stop" at bounding box center [435, 127] width 42 height 42
click at [437, 126] on icon "button" at bounding box center [434, 121] width 11 height 11
click at [437, 127] on div "Stop" at bounding box center [435, 127] width 42 height 42
click at [463, 142] on icon "button" at bounding box center [466, 141] width 7 height 7
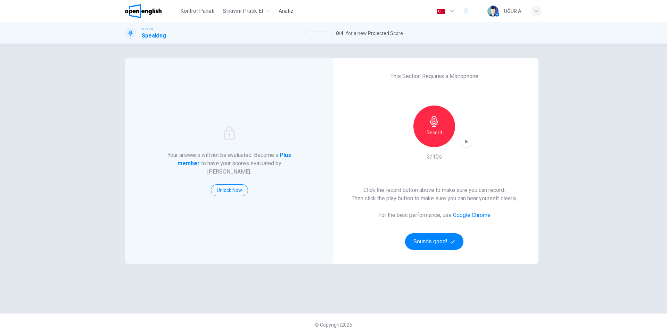
click at [601, 69] on div "Your answers will not be evaluated. Become a Plus member to have your scores ev…" at bounding box center [333, 186] width 667 height 284
click at [435, 128] on div "Record" at bounding box center [435, 127] width 42 height 42
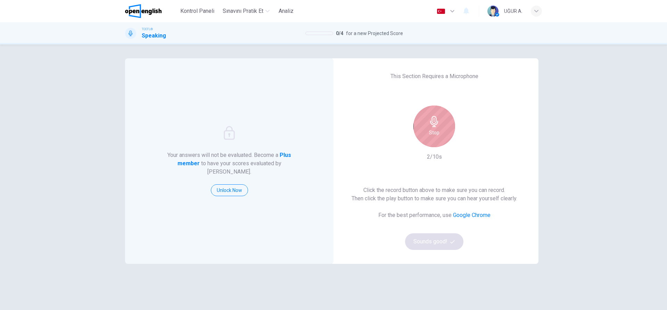
click at [436, 120] on icon "button" at bounding box center [434, 121] width 11 height 11
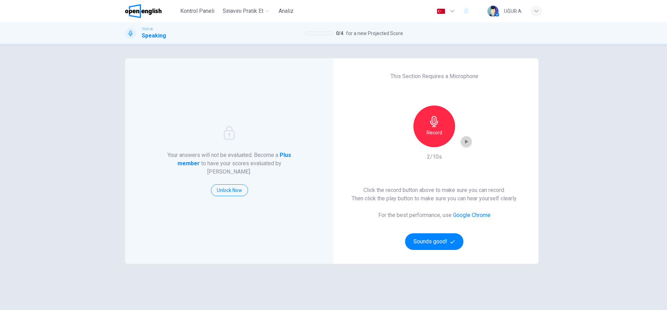
click at [465, 143] on icon "button" at bounding box center [466, 142] width 3 height 4
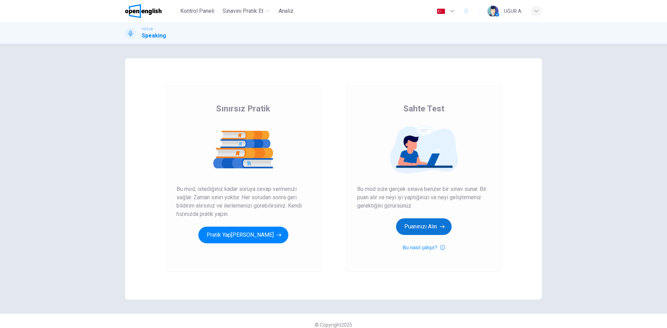
click at [420, 230] on button "Puanınızı Alın" at bounding box center [424, 227] width 56 height 17
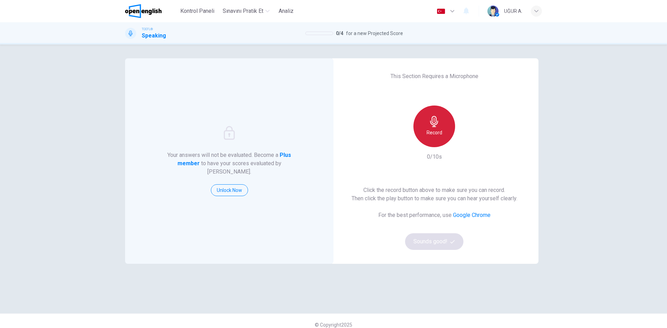
click at [435, 124] on icon "button" at bounding box center [434, 121] width 8 height 11
click at [440, 130] on div "Stop" at bounding box center [435, 127] width 42 height 42
drag, startPoint x: 460, startPoint y: 141, endPoint x: 463, endPoint y: 143, distance: 3.9
click at [461, 142] on div "button" at bounding box center [466, 141] width 11 height 11
click at [439, 130] on h6 "Record" at bounding box center [435, 133] width 16 height 8
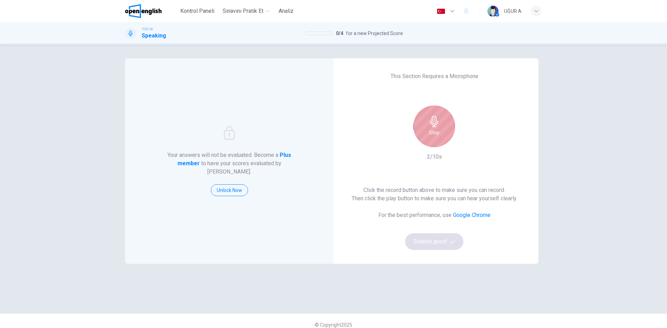
click at [441, 131] on div "Stop" at bounding box center [435, 127] width 42 height 42
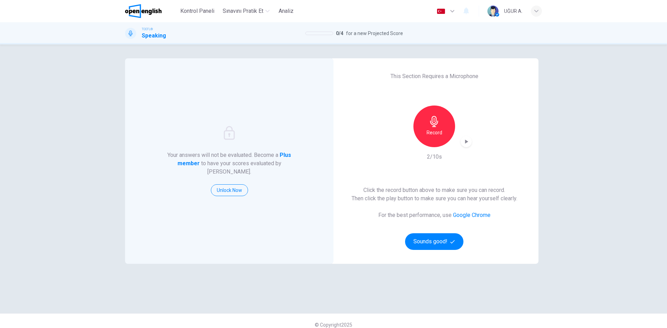
click at [469, 145] on div "button" at bounding box center [466, 141] width 11 height 11
click at [433, 133] on h6 "Record" at bounding box center [435, 133] width 16 height 8
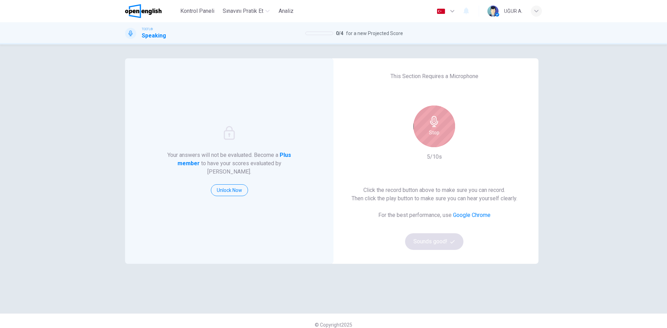
click at [438, 137] on div "Stop" at bounding box center [435, 127] width 42 height 42
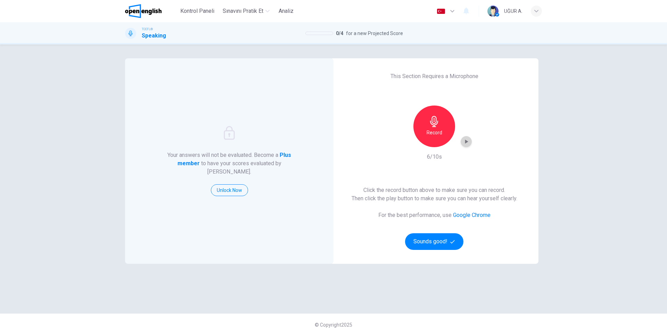
click at [466, 144] on icon "button" at bounding box center [466, 141] width 7 height 7
click at [429, 127] on icon "button" at bounding box center [434, 121] width 11 height 11
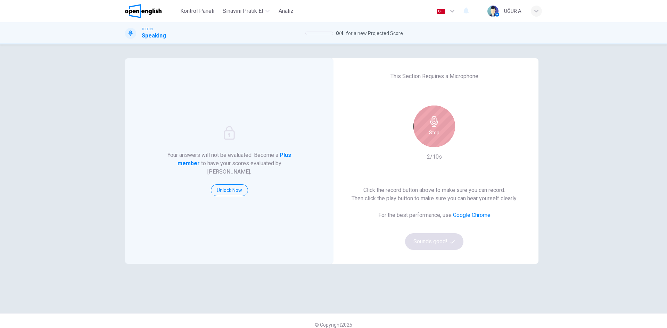
click at [441, 131] on div "Stop" at bounding box center [435, 127] width 42 height 42
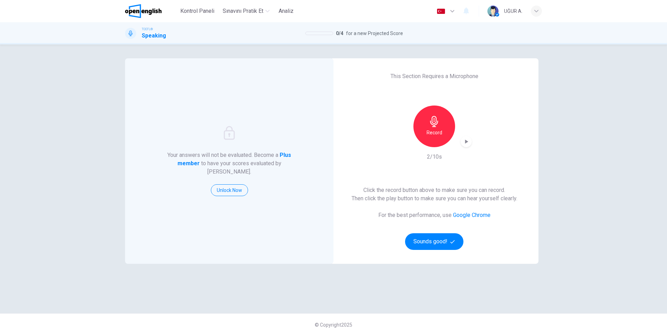
click at [466, 141] on icon "button" at bounding box center [466, 141] width 7 height 7
click at [436, 125] on icon "button" at bounding box center [434, 121] width 11 height 11
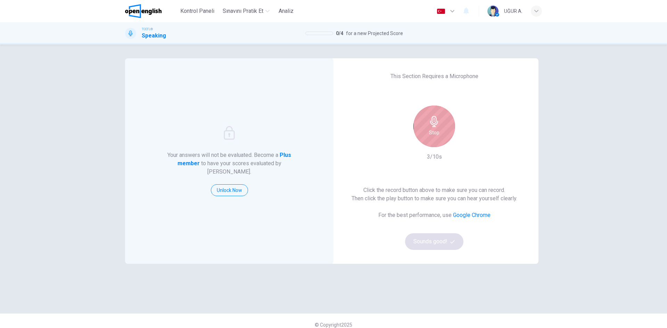
click at [436, 125] on icon "button" at bounding box center [434, 121] width 11 height 11
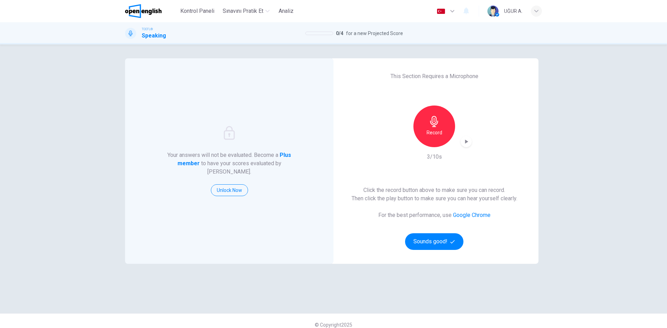
click at [465, 143] on icon "button" at bounding box center [466, 141] width 7 height 7
click at [427, 125] on div "Record" at bounding box center [435, 127] width 42 height 42
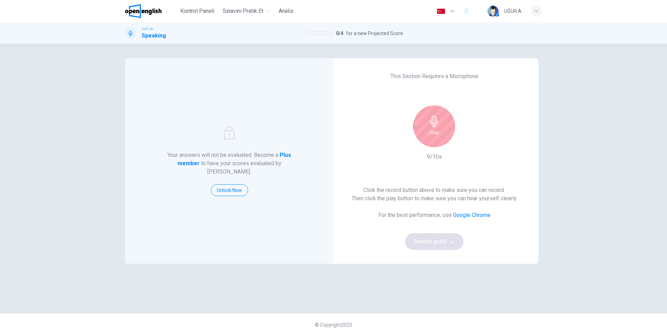
click at [440, 130] on div "Stop" at bounding box center [435, 127] width 42 height 42
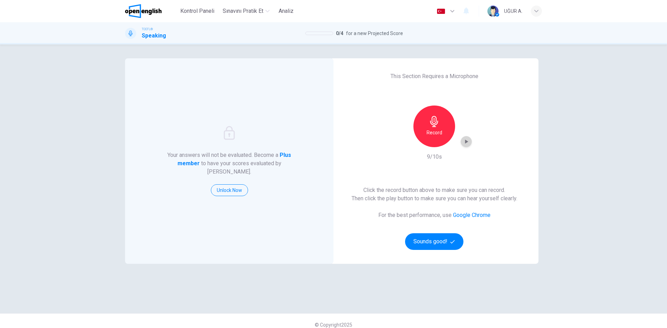
click at [465, 140] on icon "button" at bounding box center [466, 141] width 7 height 7
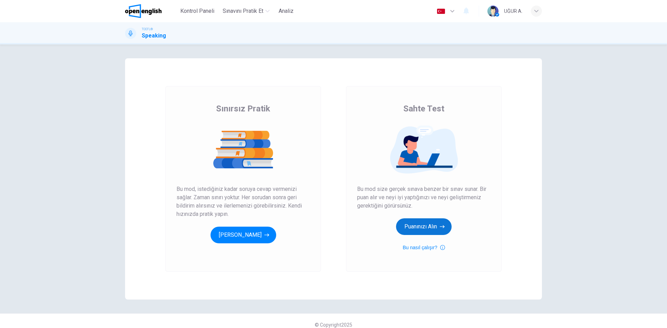
click at [411, 225] on button "Puanınızı Alın" at bounding box center [424, 227] width 56 height 17
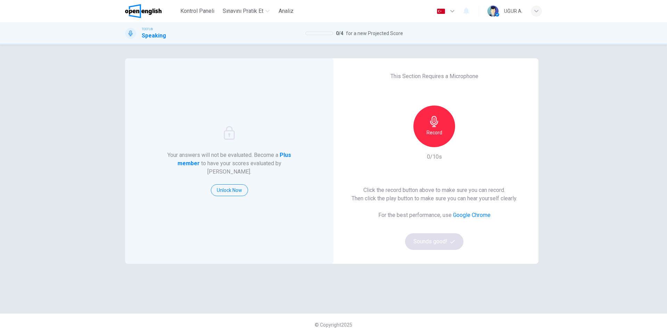
click at [445, 135] on div "Record" at bounding box center [435, 127] width 42 height 42
click at [443, 133] on div "Stop" at bounding box center [435, 127] width 42 height 42
click at [465, 140] on icon "button" at bounding box center [466, 141] width 7 height 7
click at [441, 242] on button "Sounds good!" at bounding box center [434, 242] width 58 height 17
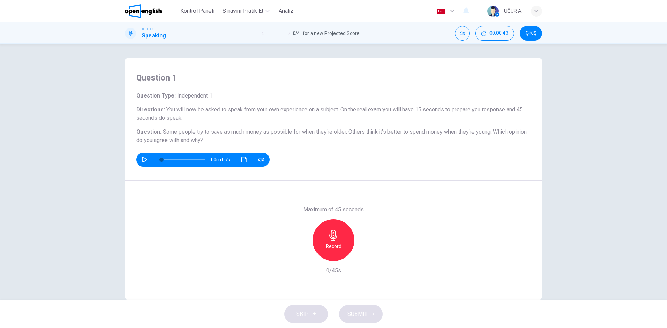
click at [142, 158] on icon "button" at bounding box center [144, 160] width 5 height 6
click at [143, 160] on icon "button" at bounding box center [145, 160] width 6 height 6
click at [329, 235] on icon "button" at bounding box center [333, 235] width 11 height 11
click at [333, 232] on icon "button" at bounding box center [333, 235] width 11 height 11
click at [367, 314] on button "SUBMIT" at bounding box center [361, 315] width 44 height 18
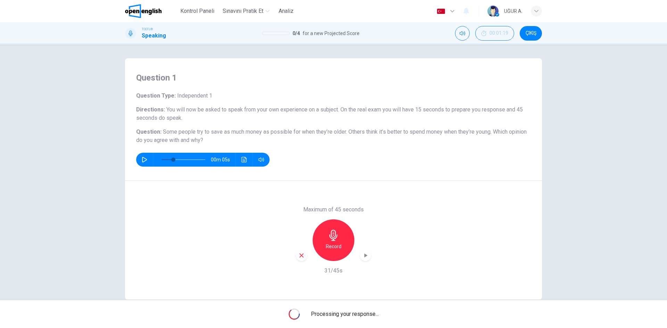
drag, startPoint x: 179, startPoint y: 131, endPoint x: 206, endPoint y: 133, distance: 26.8
click at [206, 133] on span "Some people try to save as much money as possible for when they’re older. Other…" at bounding box center [327, 132] width 329 height 7
type input "*"
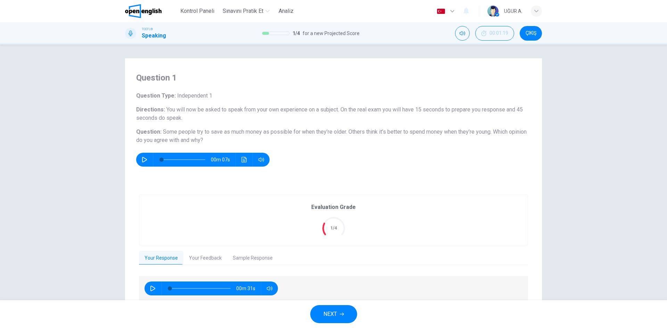
click at [153, 287] on icon "button" at bounding box center [153, 289] width 6 height 6
type input "**"
click at [199, 259] on button "Your Feedback" at bounding box center [206, 258] width 44 height 15
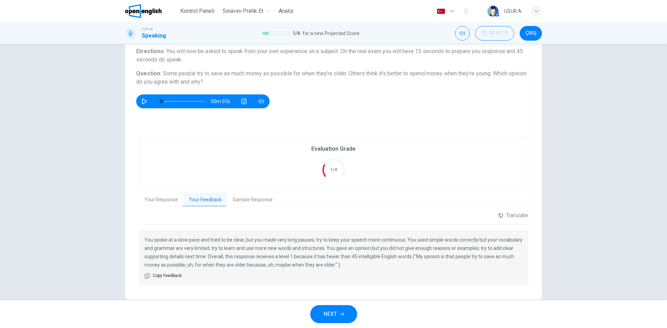
scroll to position [70, 0]
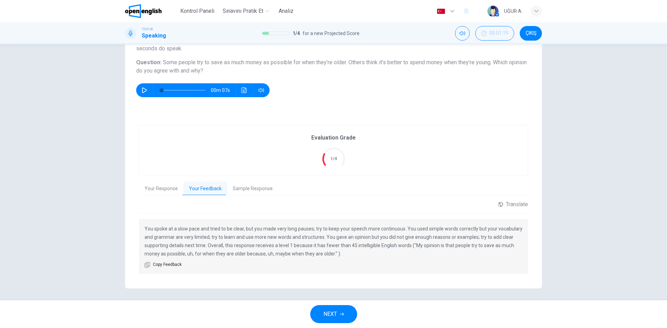
click at [235, 186] on button "Sample Response" at bounding box center [252, 189] width 51 height 15
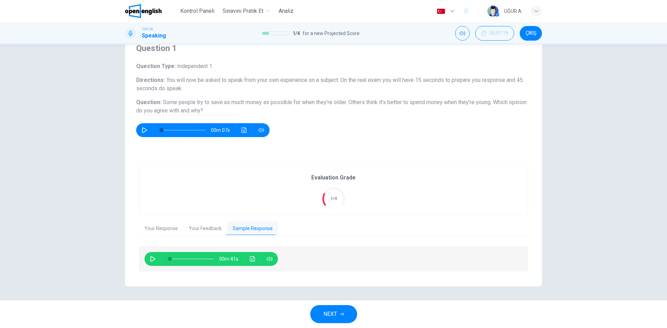
click at [149, 262] on button "button" at bounding box center [152, 259] width 11 height 14
drag, startPoint x: 349, startPoint y: 173, endPoint x: 302, endPoint y: 179, distance: 46.9
click at [302, 179] on div "Evaluation Grade 1/4" at bounding box center [333, 190] width 389 height 50
drag, startPoint x: 311, startPoint y: 181, endPoint x: 331, endPoint y: 179, distance: 19.9
click at [331, 179] on div "Evaluation Grade 1/4" at bounding box center [333, 190] width 389 height 50
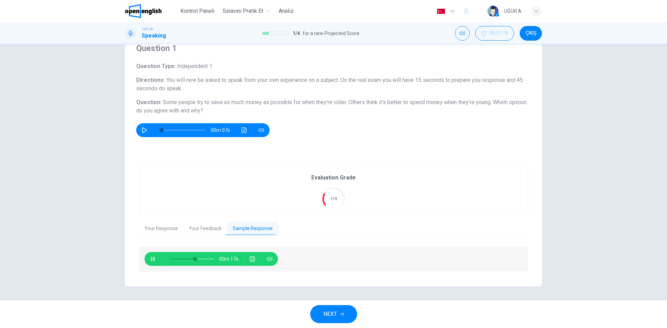
type input "**"
click at [331, 310] on span "NEXT" at bounding box center [331, 315] width 14 height 10
